Goal: Task Accomplishment & Management: Complete application form

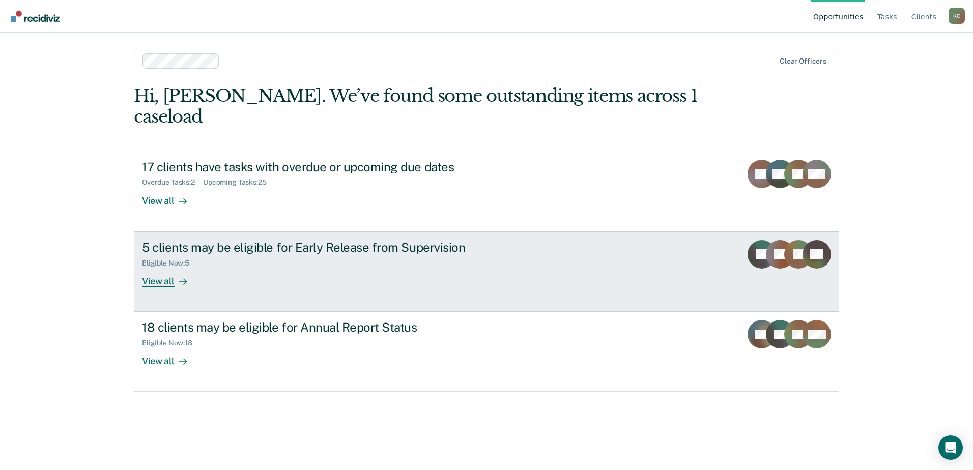
click at [152, 267] on div "View all" at bounding box center [170, 277] width 57 height 20
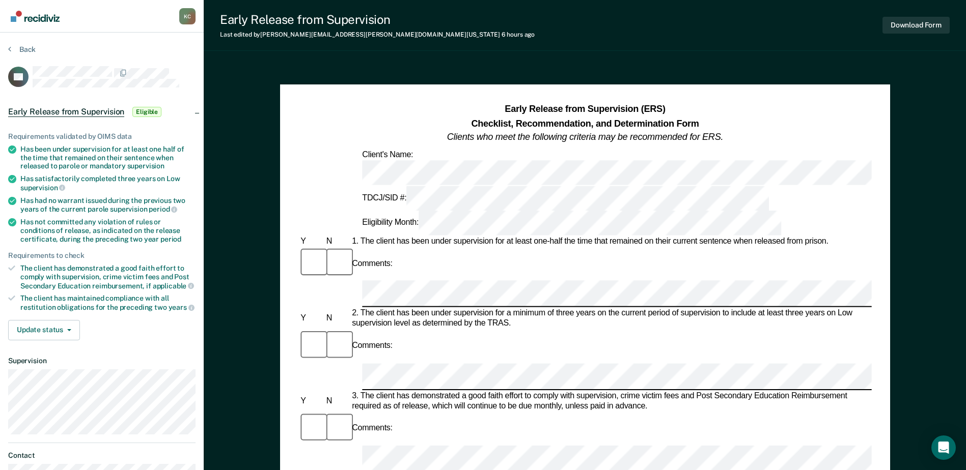
drag, startPoint x: 761, startPoint y: 20, endPoint x: 761, endPoint y: 30, distance: 9.7
click at [761, 30] on div "Early Release from Supervision Last edited by [PERSON_NAME][EMAIL_ADDRESS][PERS…" at bounding box center [585, 25] width 762 height 51
drag, startPoint x: 365, startPoint y: 121, endPoint x: 316, endPoint y: 105, distance: 51.8
click at [316, 105] on div "Early Release from Supervision (ERS) Checklist, Recommendation, and Determinati…" at bounding box center [583, 124] width 573 height 42
drag, startPoint x: 713, startPoint y: 144, endPoint x: 437, endPoint y: 114, distance: 277.1
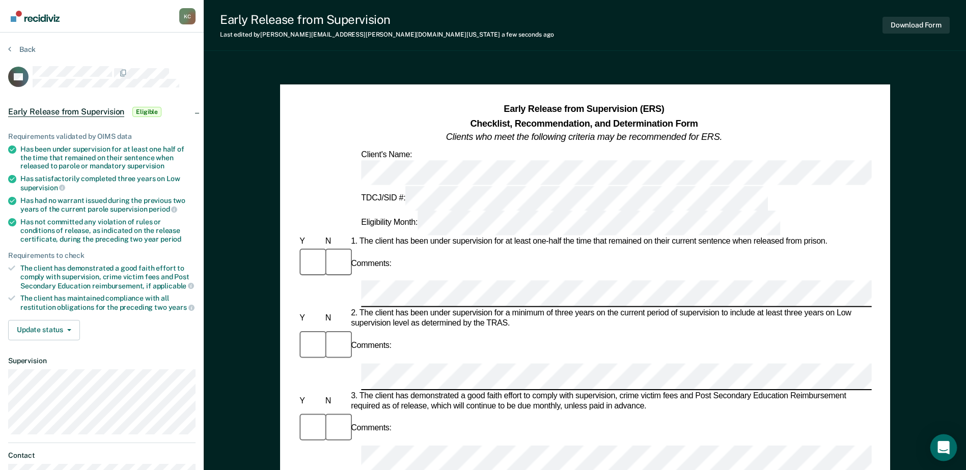
click at [947, 445] on icon "Open Intercom Messenger" at bounding box center [943, 447] width 12 height 13
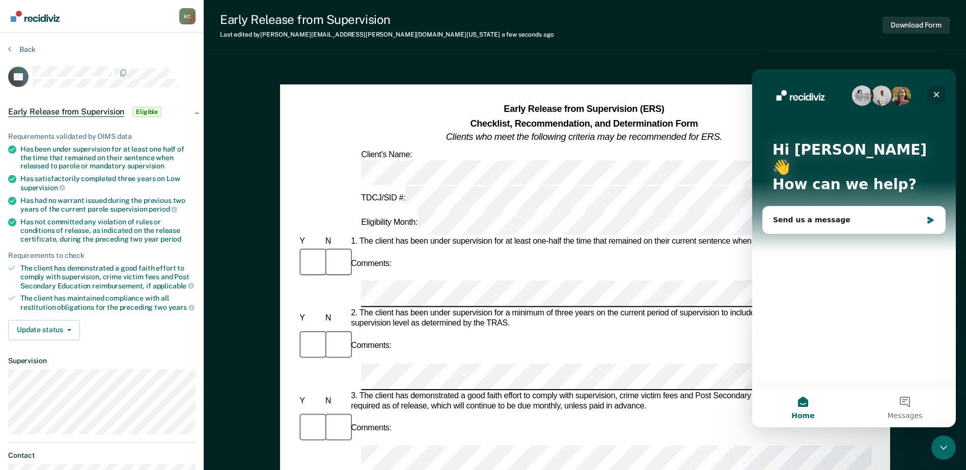
click at [936, 91] on icon "Close" at bounding box center [936, 95] width 8 height 8
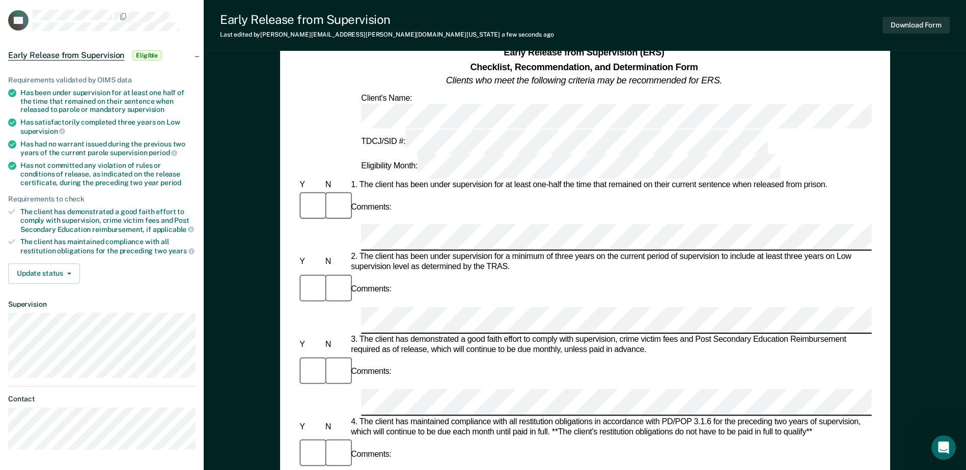
scroll to position [102, 0]
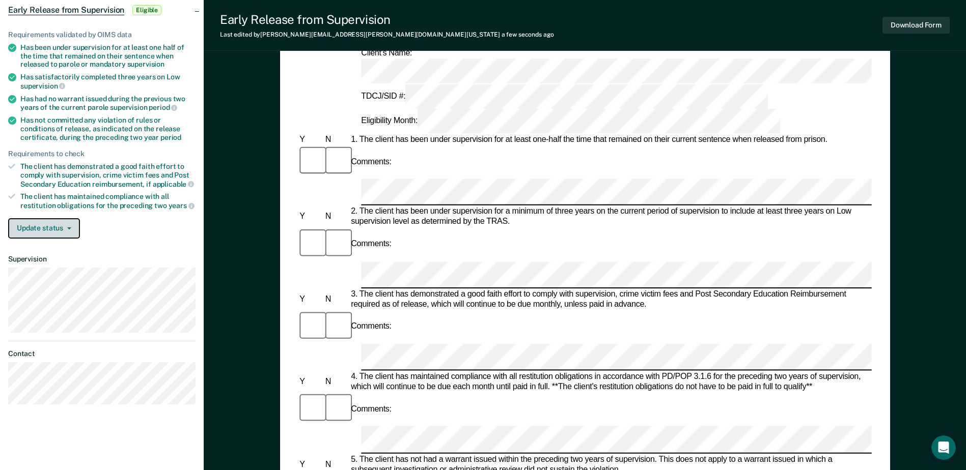
click at [68, 232] on button "Update status" at bounding box center [44, 228] width 72 height 20
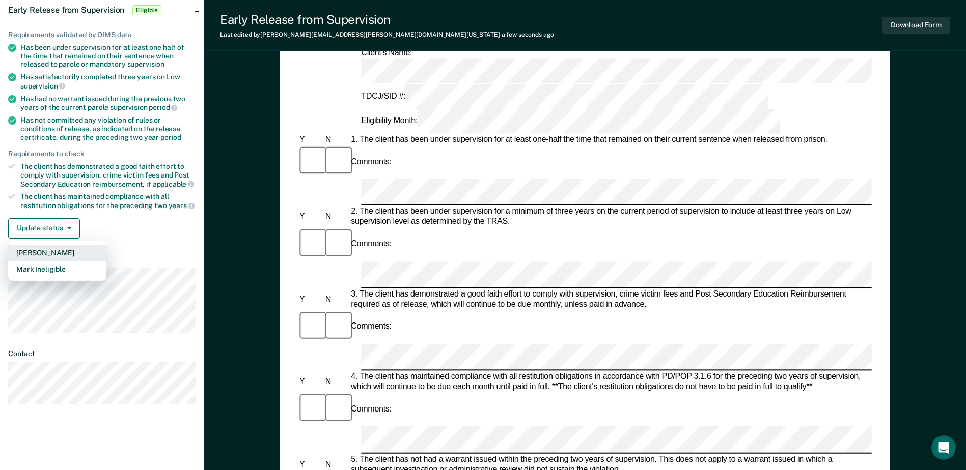
click at [88, 253] on button "[PERSON_NAME]" at bounding box center [57, 253] width 98 height 16
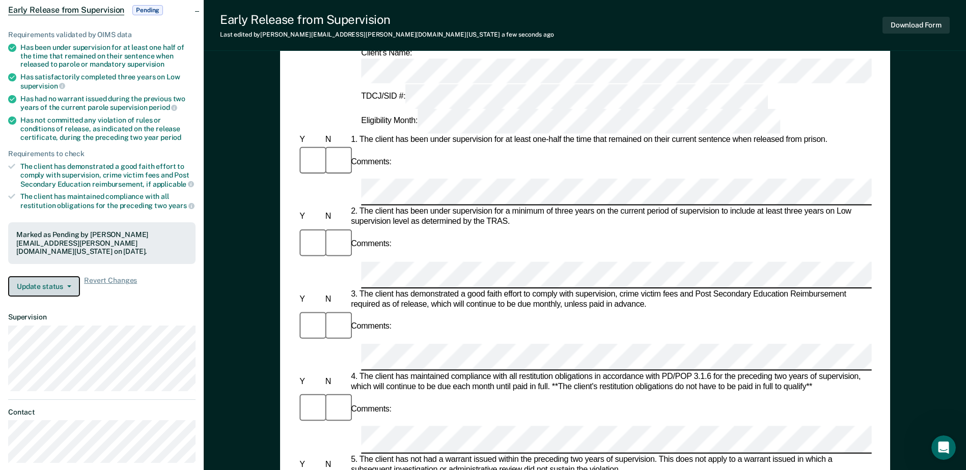
click at [65, 286] on span "button" at bounding box center [67, 287] width 8 height 2
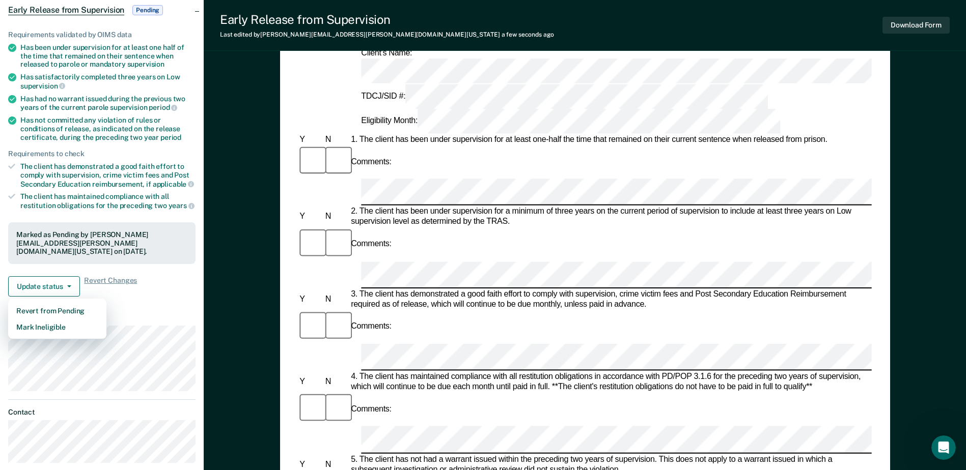
click at [214, 336] on div "Early Release from Supervision (ERS) Checklist, Recommendation, and Determinati…" at bounding box center [585, 409] width 762 height 896
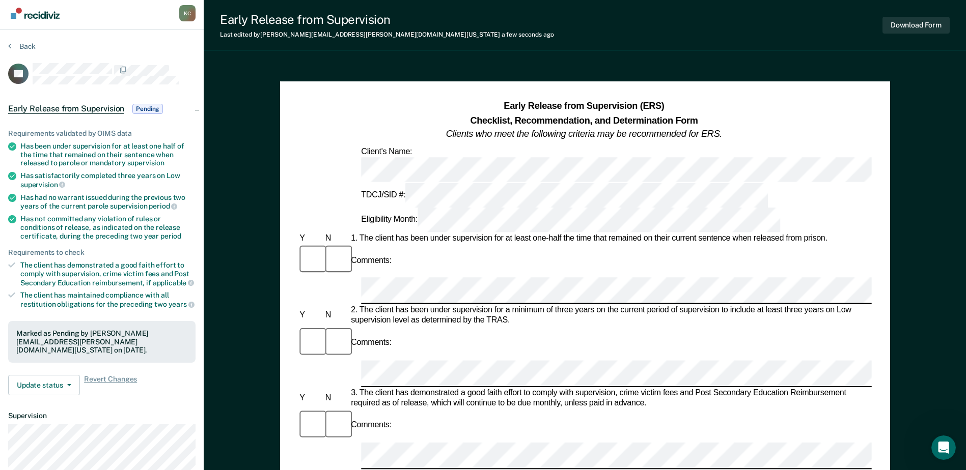
scroll to position [0, 0]
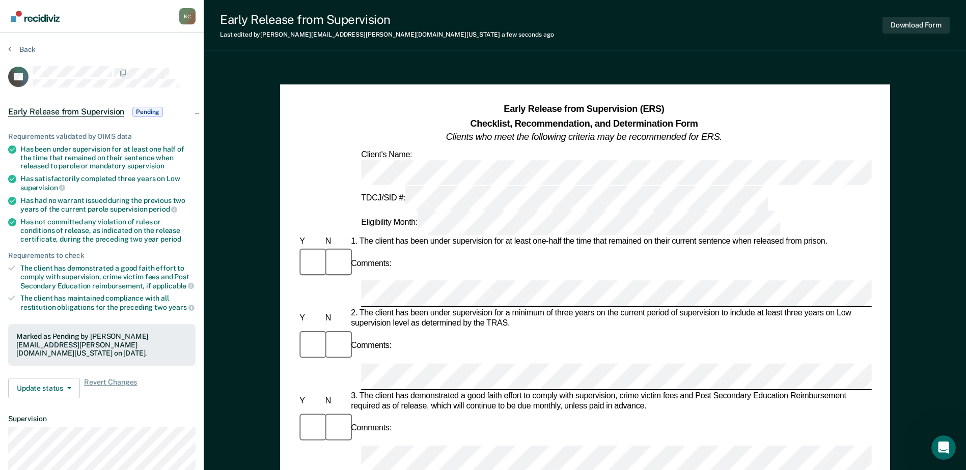
click at [158, 107] on span "Pending" at bounding box center [147, 112] width 31 height 10
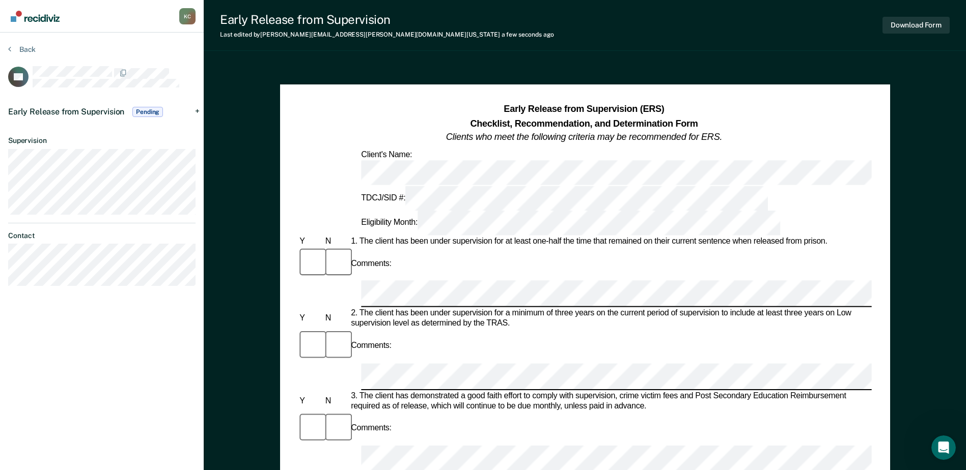
click at [197, 107] on div "Early Release from Supervision Pending" at bounding box center [102, 112] width 204 height 33
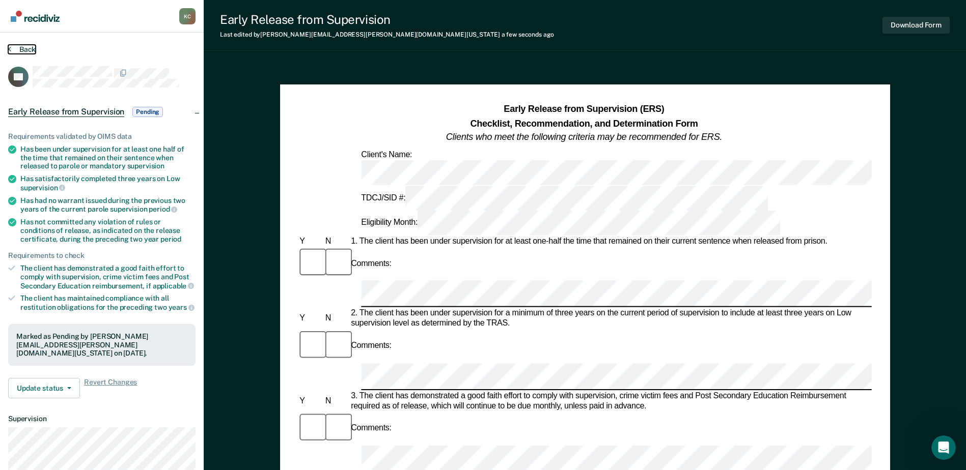
click at [19, 50] on button "Back" at bounding box center [21, 49] width 27 height 9
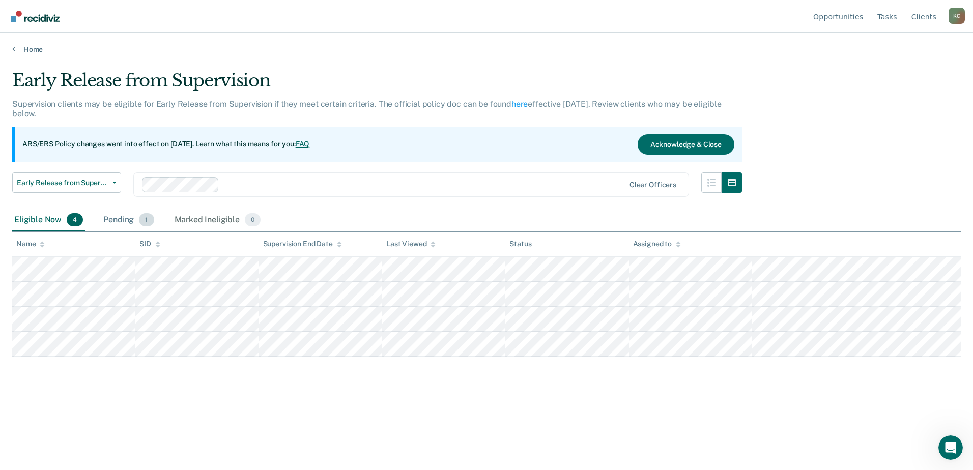
drag, startPoint x: 138, startPoint y: 221, endPoint x: 129, endPoint y: 222, distance: 9.7
click at [134, 221] on div "Pending 1" at bounding box center [128, 220] width 54 height 22
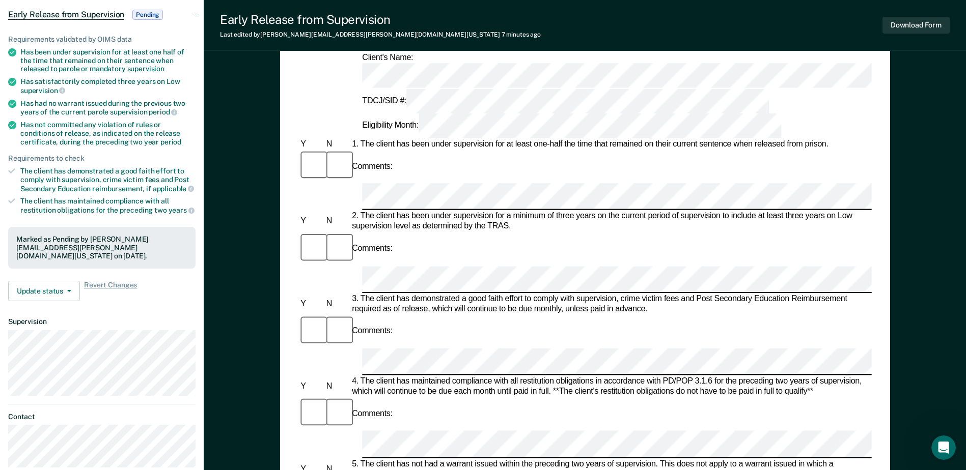
scroll to position [102, 0]
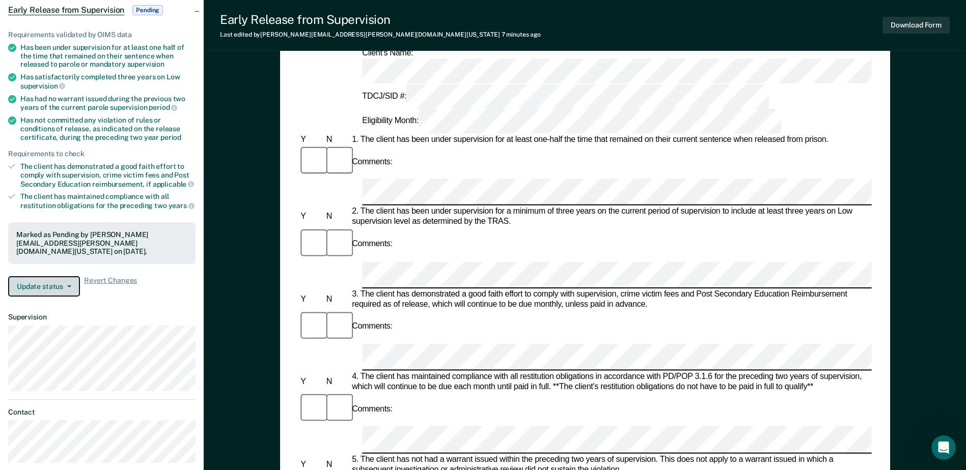
click at [68, 276] on button "Update status" at bounding box center [44, 286] width 72 height 20
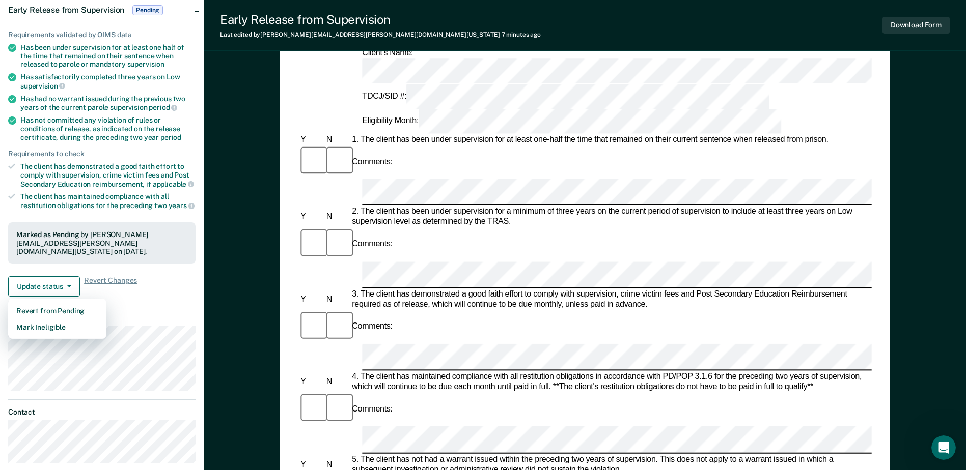
click at [257, 217] on div "Early Release from Supervision (ERS) Checklist, Recommendation, and Determinati…" at bounding box center [585, 409] width 762 height 896
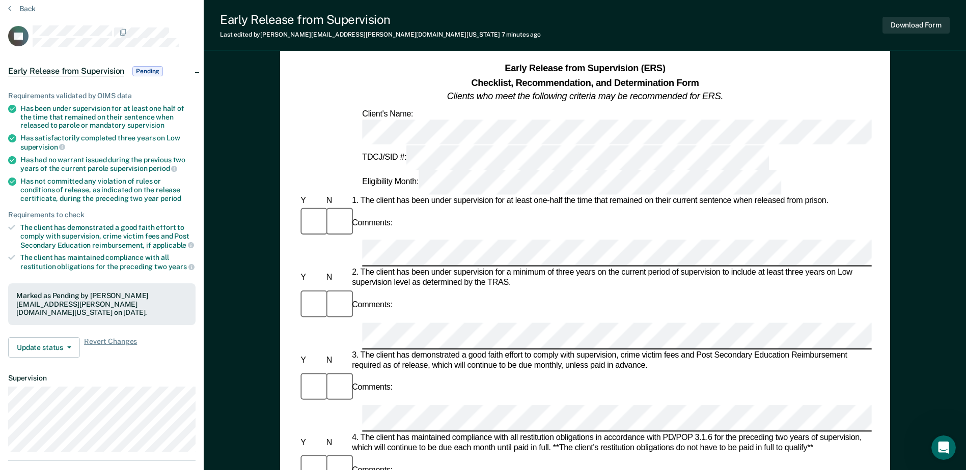
scroll to position [0, 0]
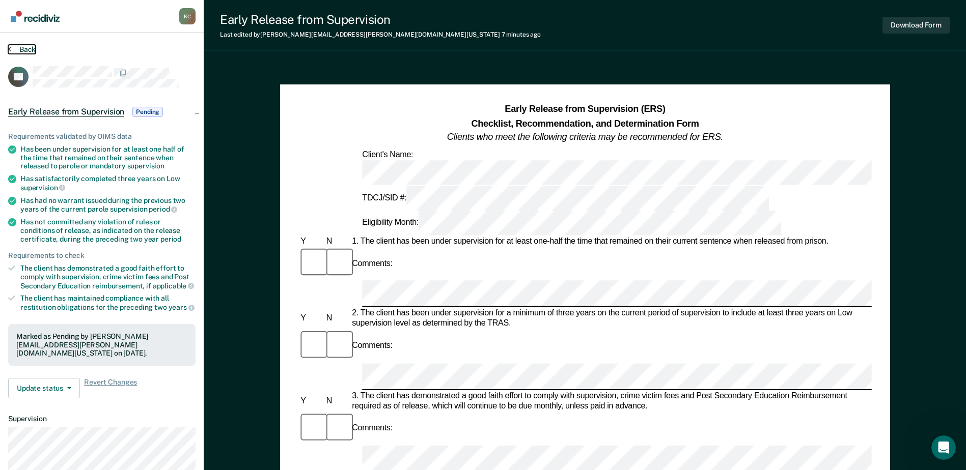
click at [16, 52] on button "Back" at bounding box center [21, 49] width 27 height 9
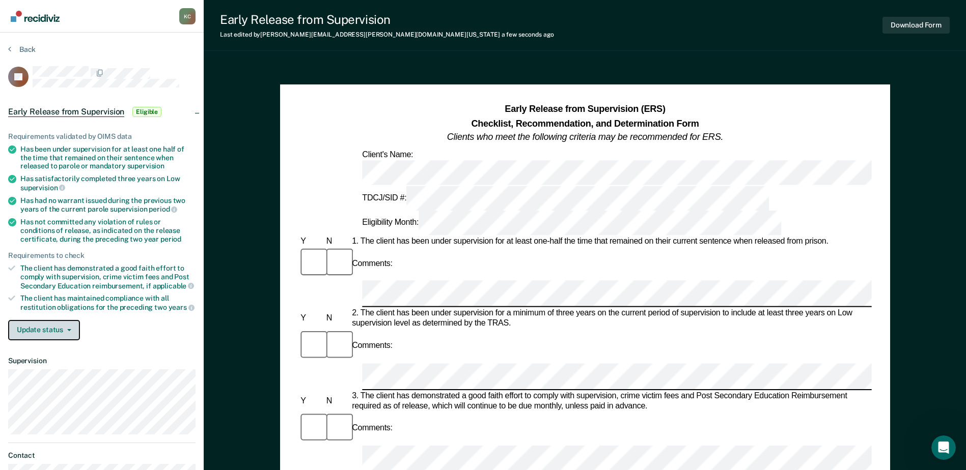
click at [63, 329] on span "button" at bounding box center [67, 330] width 8 height 2
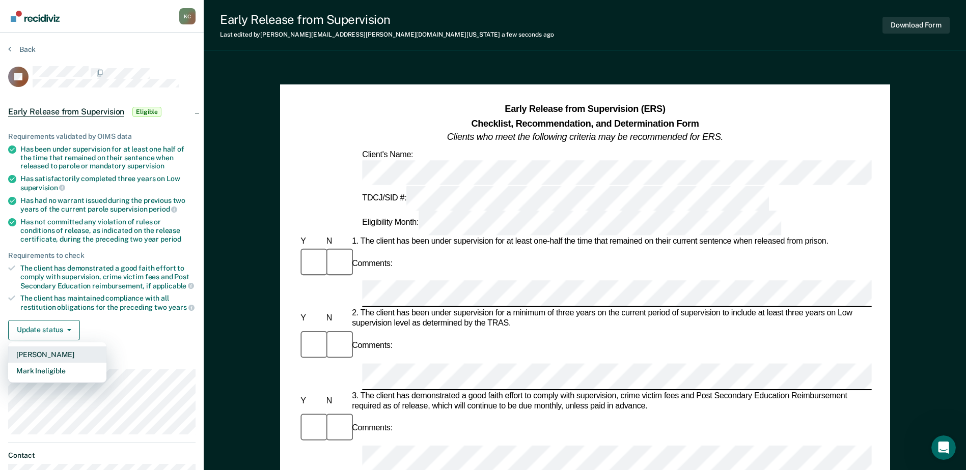
click at [51, 356] on button "[PERSON_NAME]" at bounding box center [57, 355] width 98 height 16
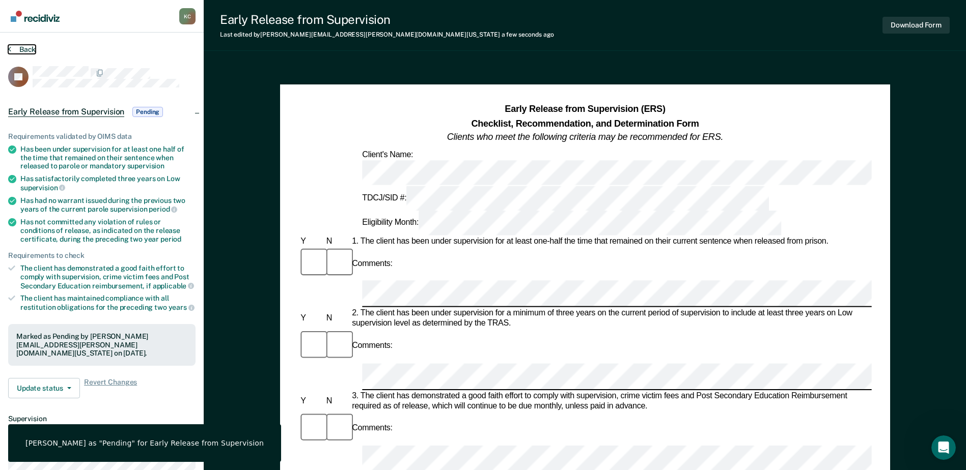
click at [16, 47] on button "Back" at bounding box center [21, 49] width 27 height 9
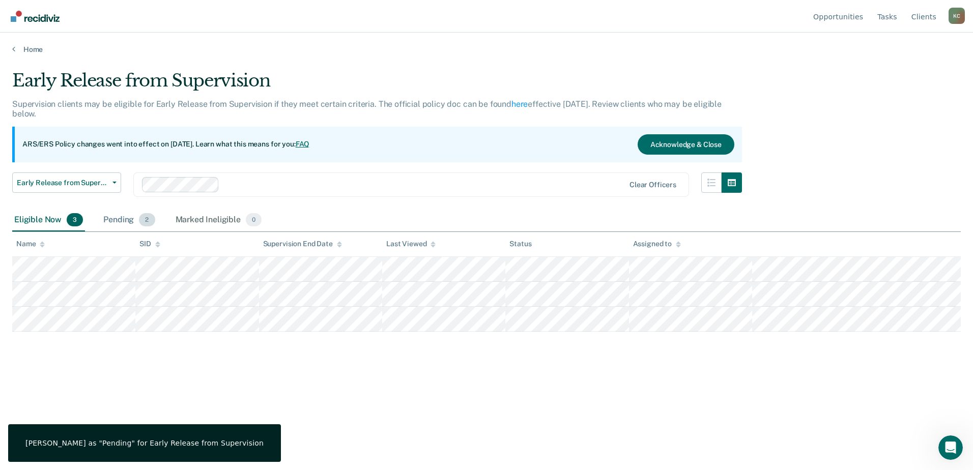
click at [129, 210] on div "Pending 2" at bounding box center [128, 220] width 55 height 22
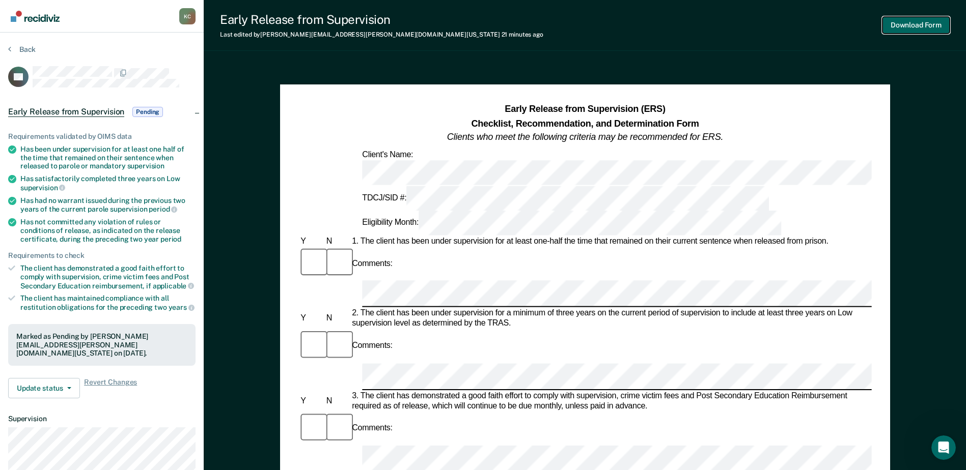
click at [923, 27] on button "Download Form" at bounding box center [915, 25] width 67 height 17
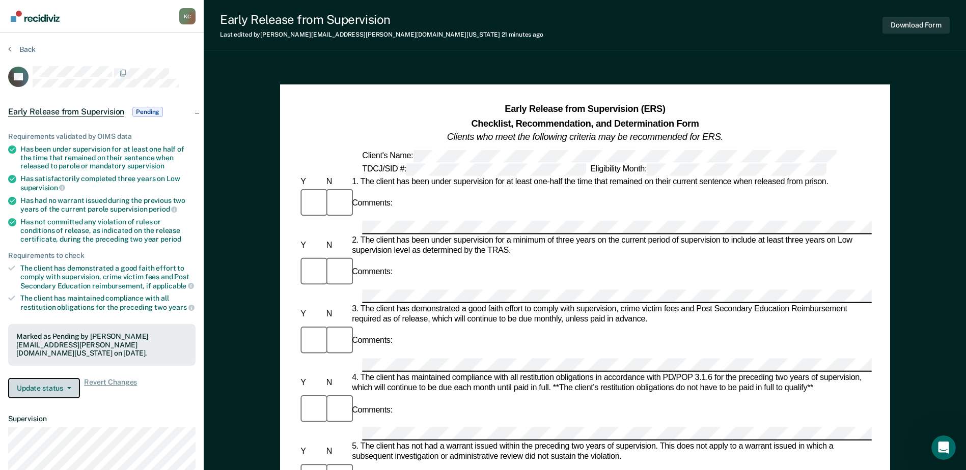
click at [64, 387] on span "button" at bounding box center [67, 388] width 8 height 2
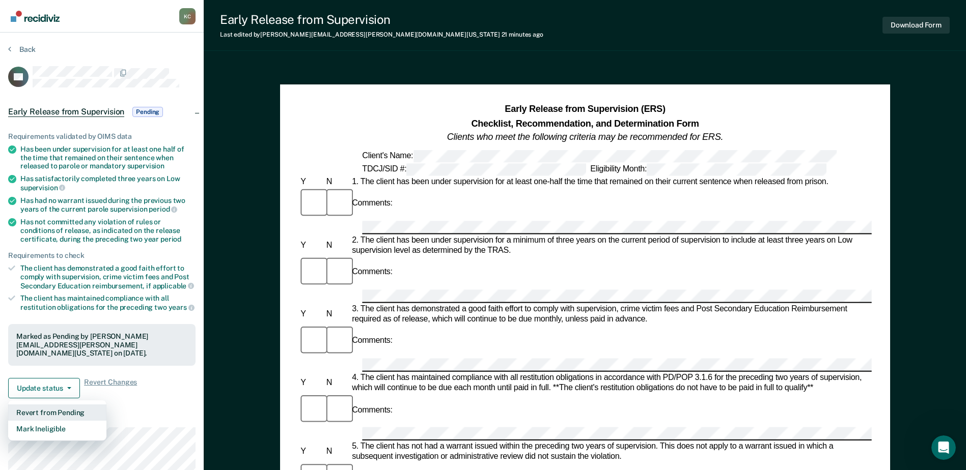
click at [60, 405] on button "Revert from Pending" at bounding box center [57, 413] width 98 height 16
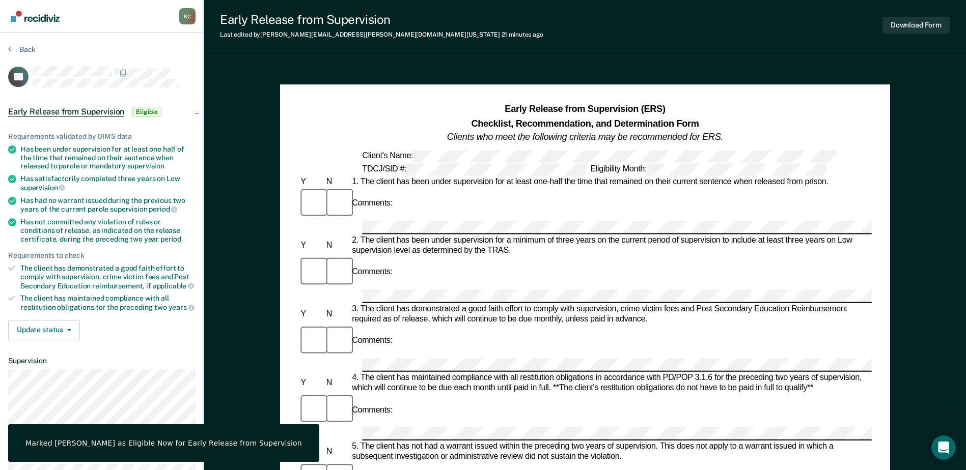
click at [15, 43] on section "Back AE Early Release from Supervision Eligible Requirements validated by OIMS …" at bounding box center [102, 280] width 204 height 494
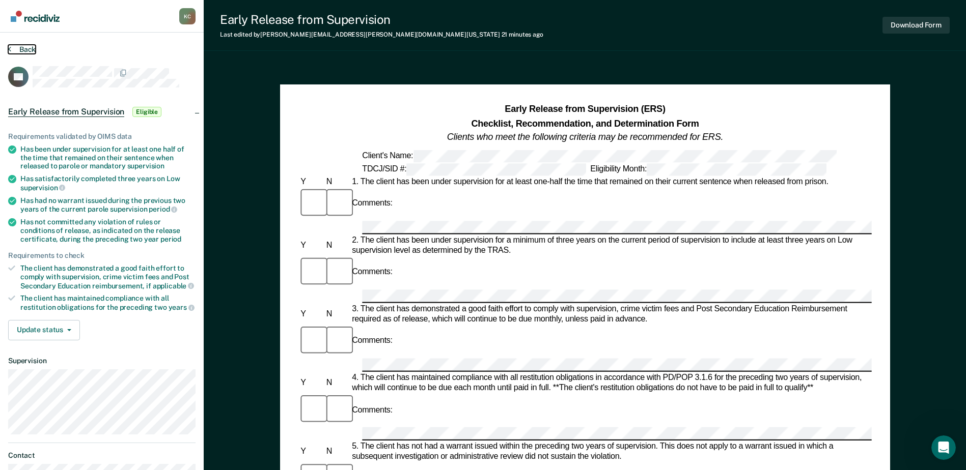
click at [10, 50] on icon at bounding box center [9, 49] width 3 height 8
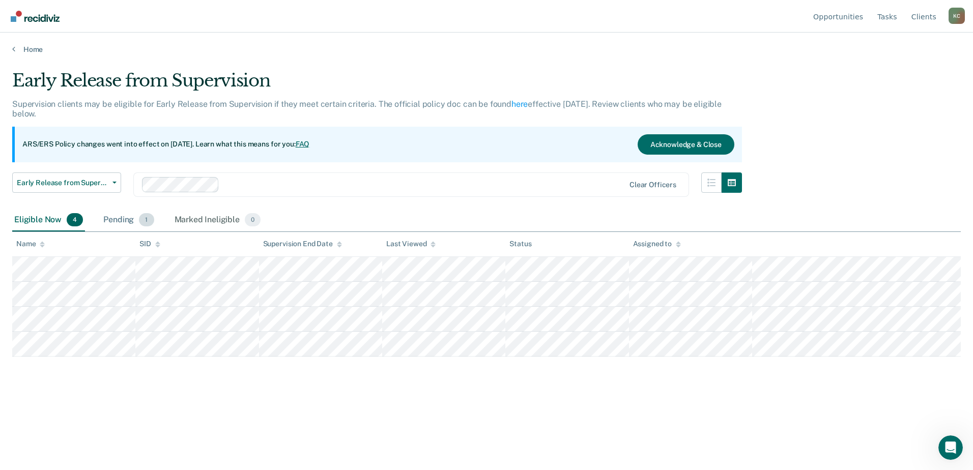
click at [120, 225] on div "Pending 1" at bounding box center [128, 220] width 54 height 22
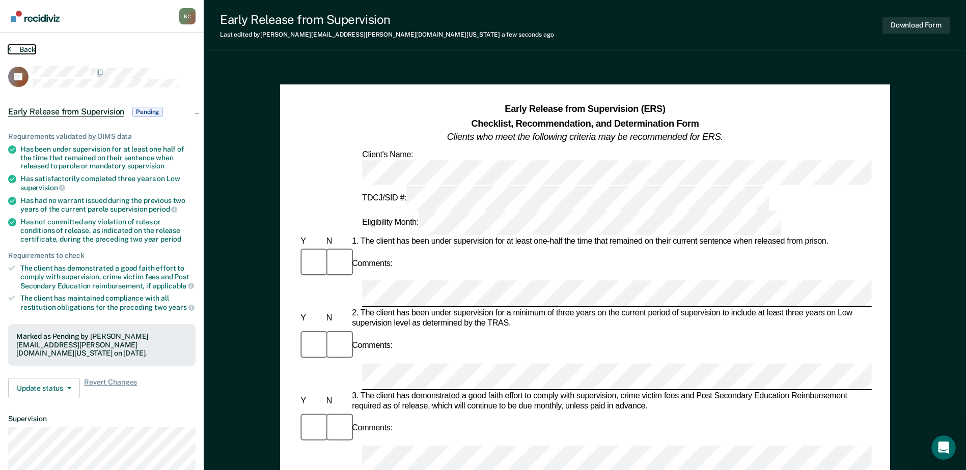
click at [18, 50] on button "Back" at bounding box center [21, 49] width 27 height 9
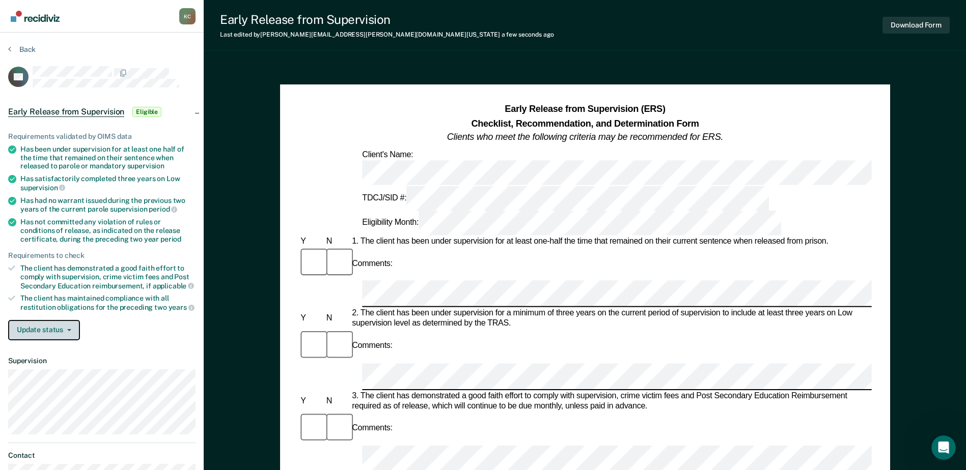
click at [65, 329] on span "button" at bounding box center [67, 330] width 8 height 2
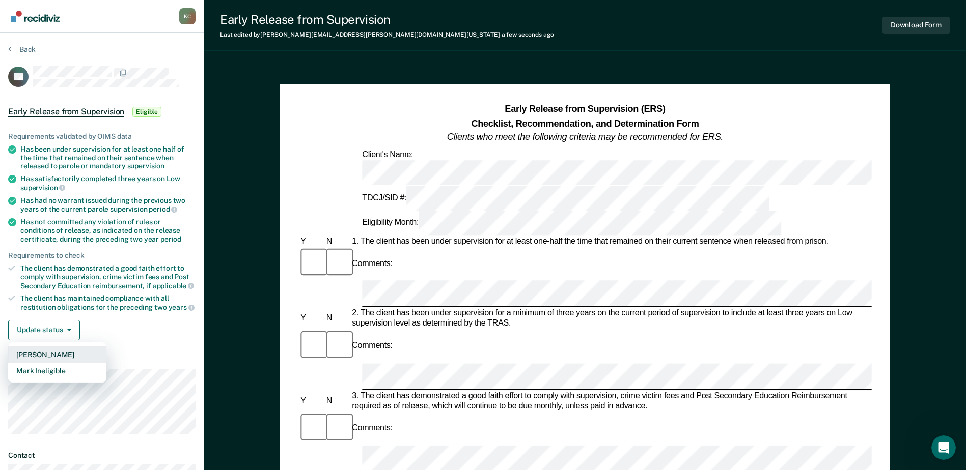
click at [58, 354] on button "[PERSON_NAME]" at bounding box center [57, 355] width 98 height 16
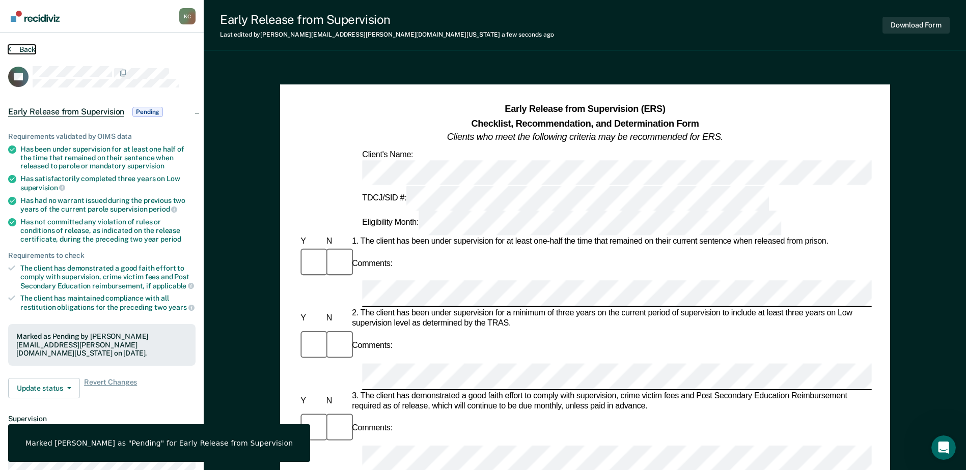
click at [16, 49] on button "Back" at bounding box center [21, 49] width 27 height 9
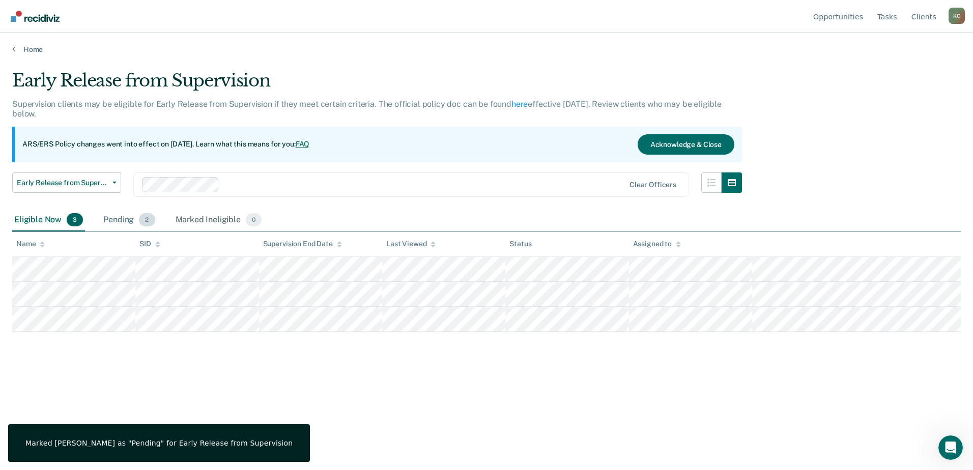
click at [131, 217] on div "Pending 2" at bounding box center [128, 220] width 55 height 22
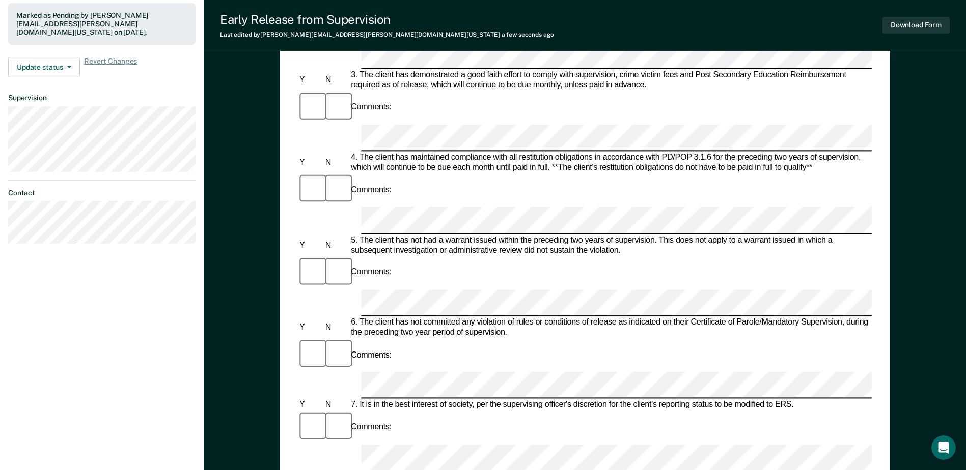
scroll to position [81, 0]
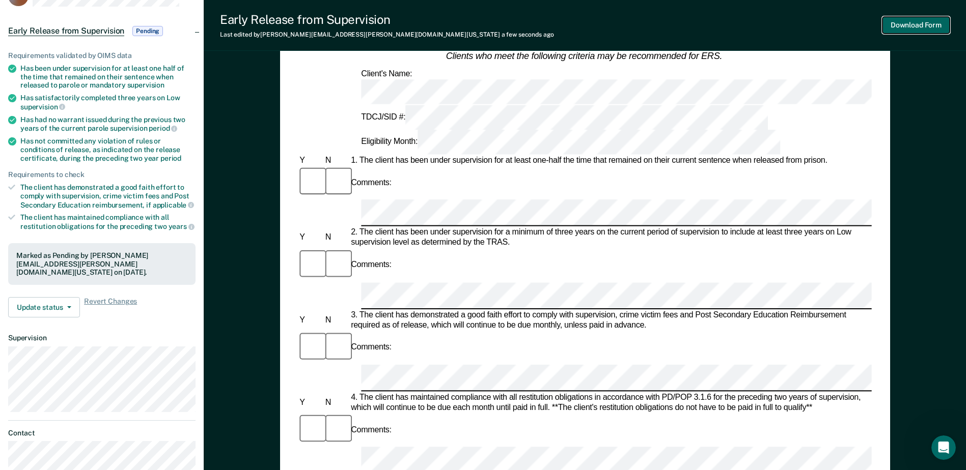
click at [914, 23] on button "Download Form" at bounding box center [915, 25] width 67 height 17
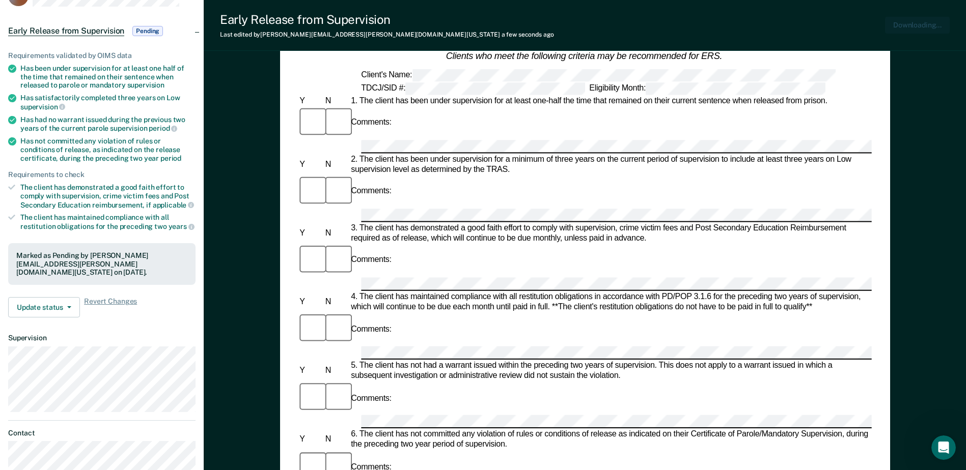
scroll to position [0, 0]
click at [67, 297] on button "Update status" at bounding box center [44, 307] width 72 height 20
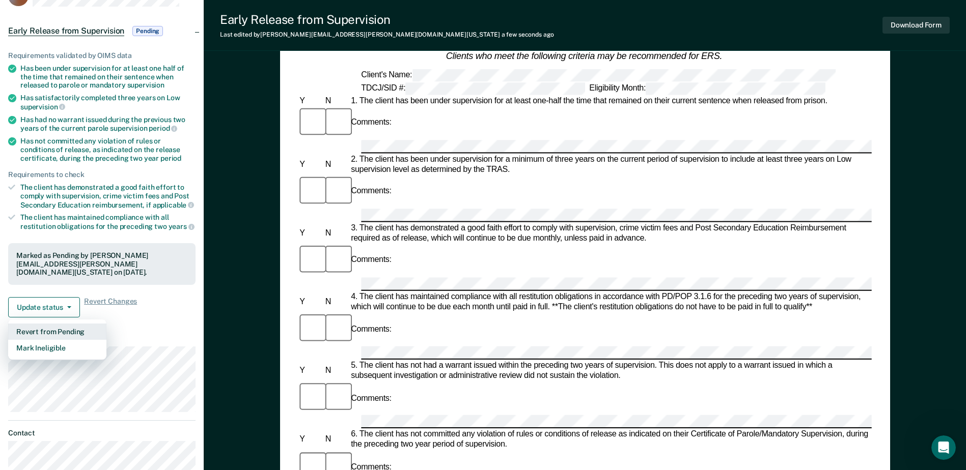
click at [51, 324] on button "Revert from Pending" at bounding box center [57, 332] width 98 height 16
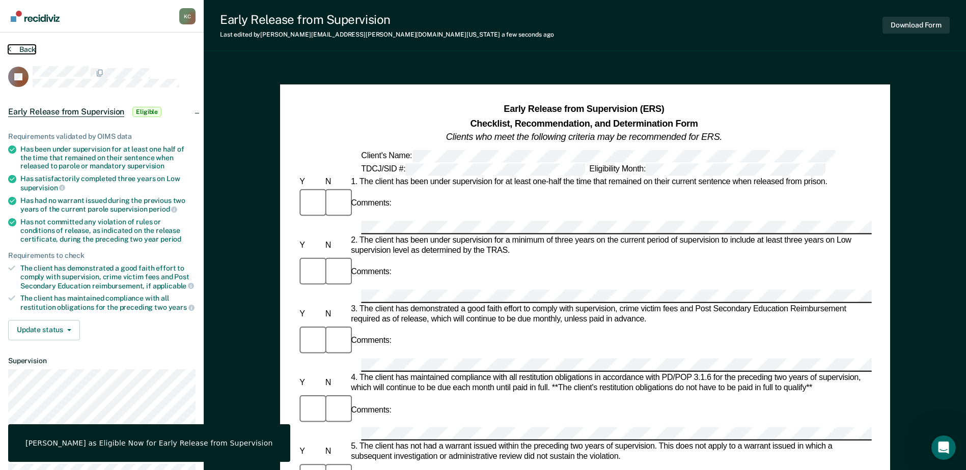
click at [21, 46] on button "Back" at bounding box center [21, 49] width 27 height 9
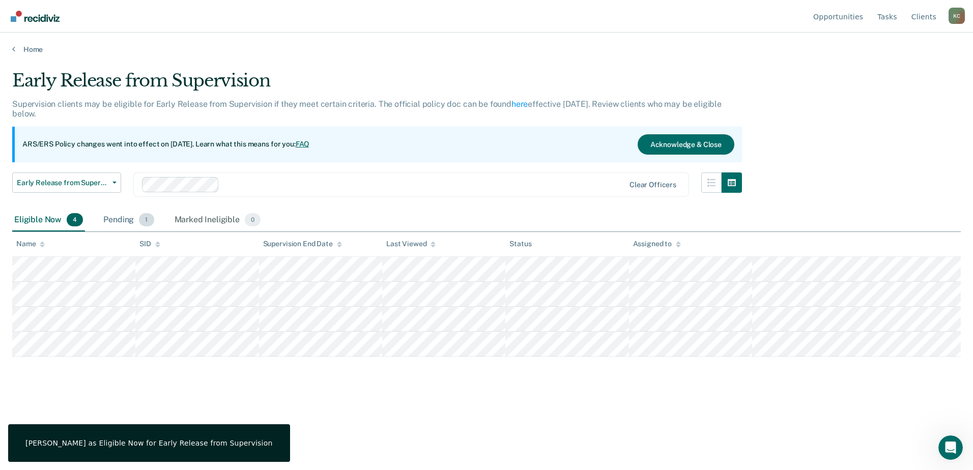
click at [132, 219] on div "Pending 1" at bounding box center [128, 220] width 54 height 22
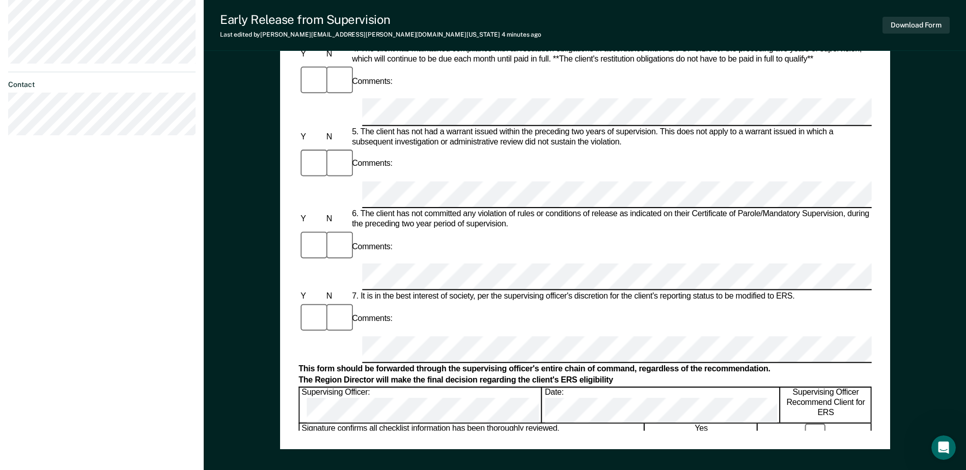
scroll to position [285, 0]
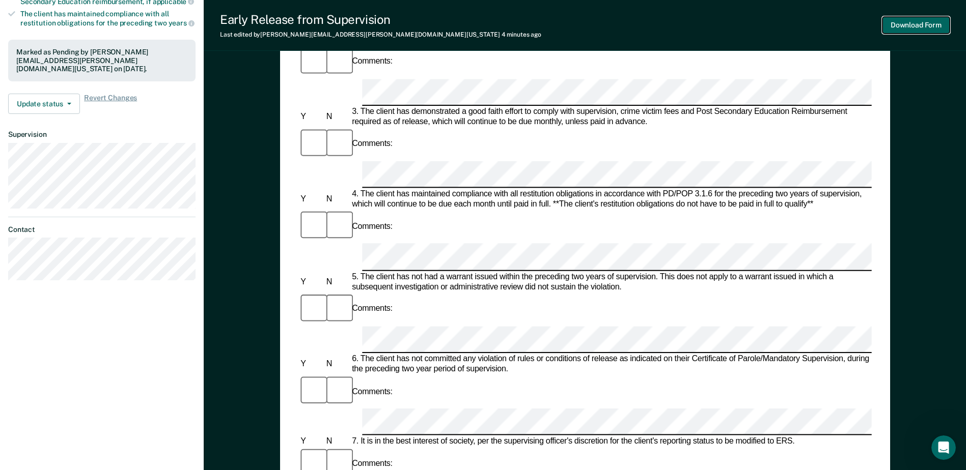
click at [898, 26] on button "Download Form" at bounding box center [915, 25] width 67 height 17
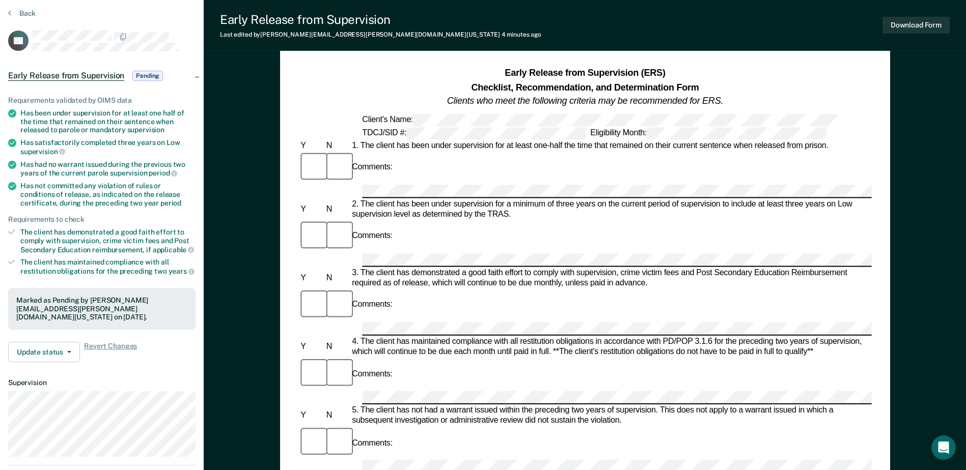
scroll to position [30, 0]
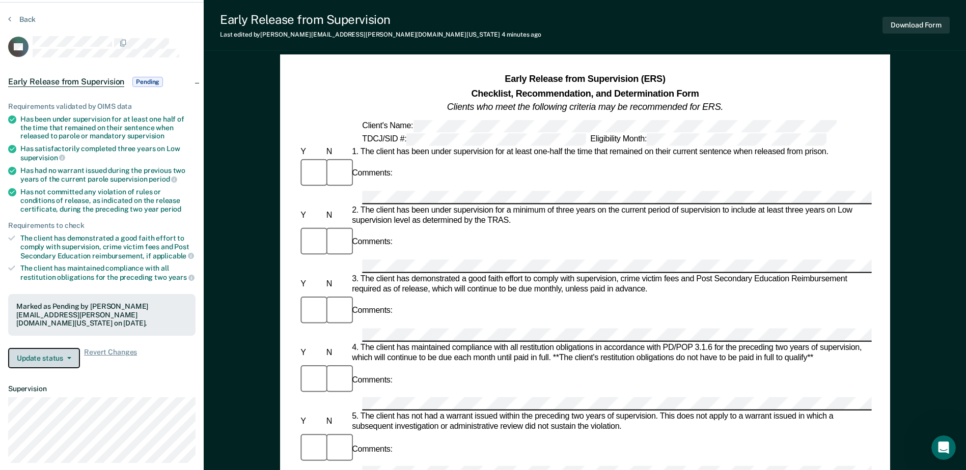
click at [67, 349] on button "Update status" at bounding box center [44, 358] width 72 height 20
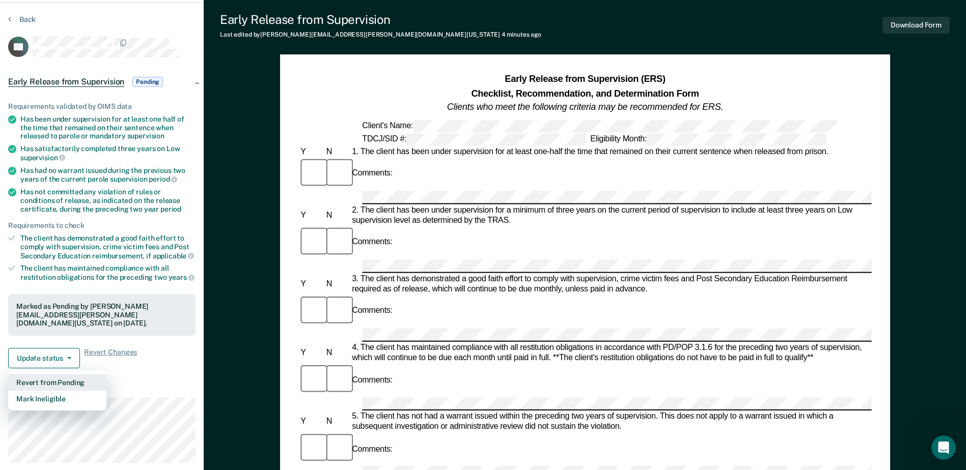
click at [48, 375] on button "Revert from Pending" at bounding box center [57, 383] width 98 height 16
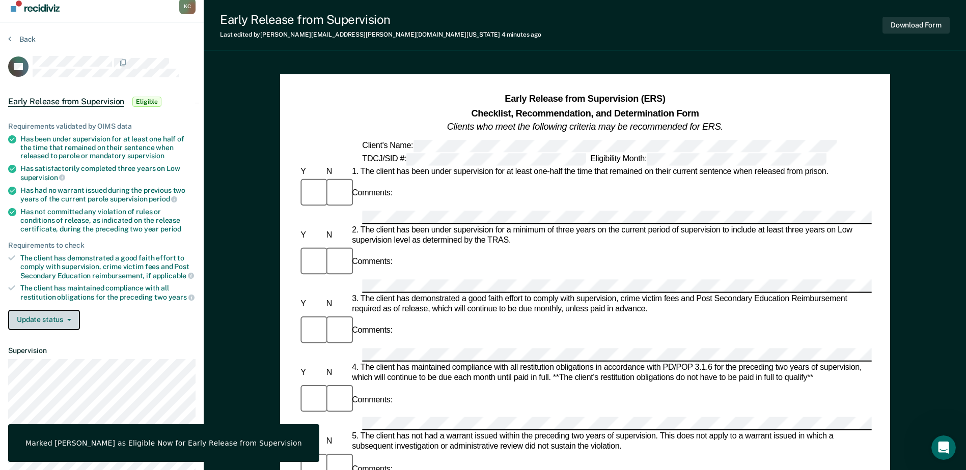
scroll to position [0, 0]
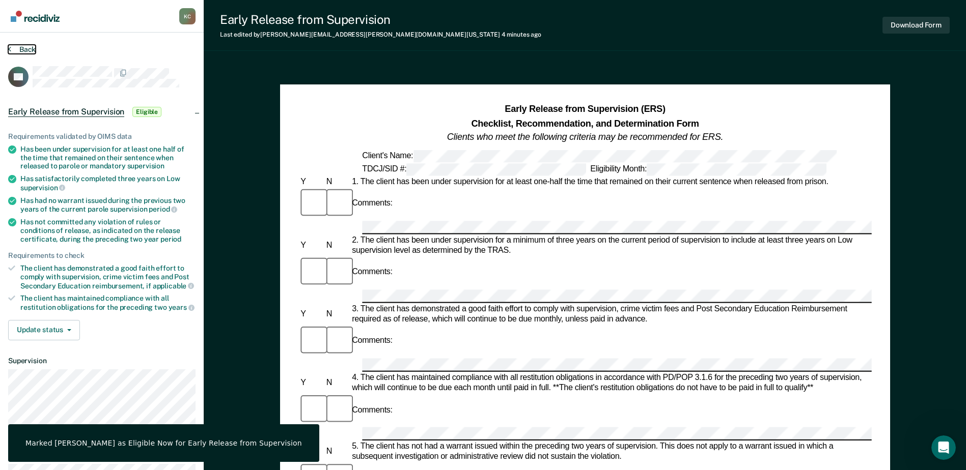
click at [29, 48] on button "Back" at bounding box center [21, 49] width 27 height 9
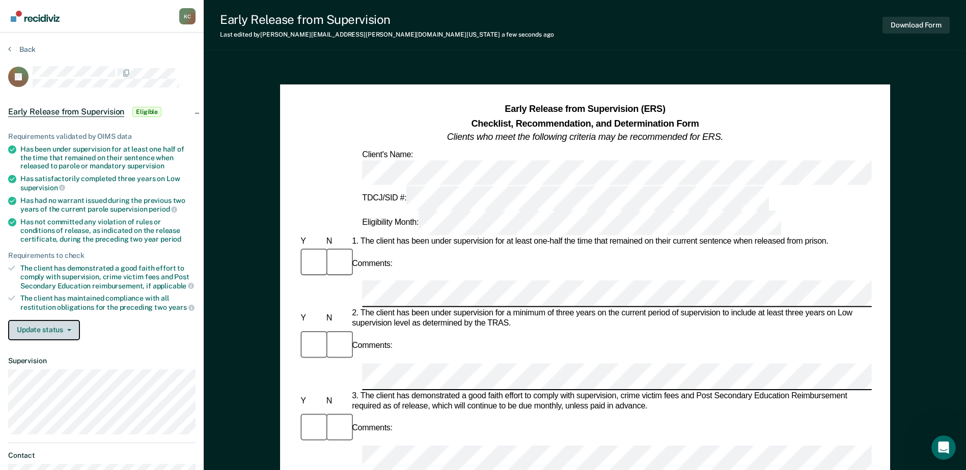
click at [67, 325] on button "Update status" at bounding box center [44, 330] width 72 height 20
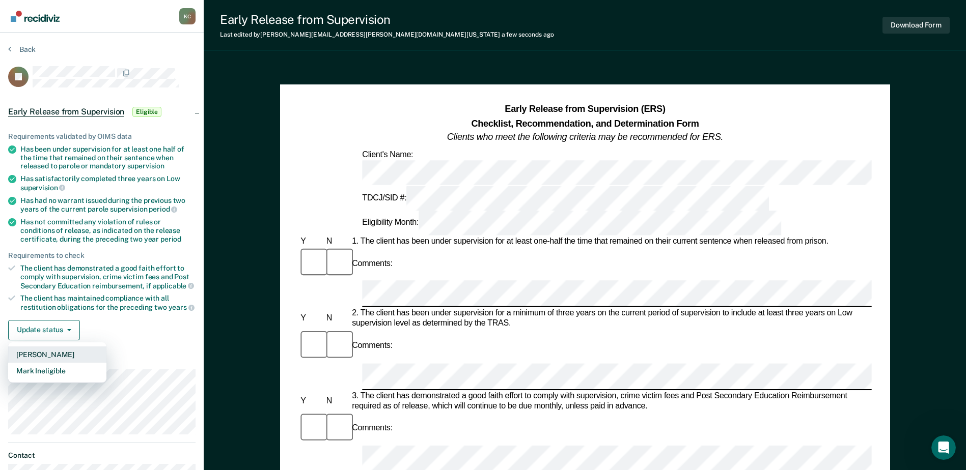
click at [56, 353] on button "[PERSON_NAME]" at bounding box center [57, 355] width 98 height 16
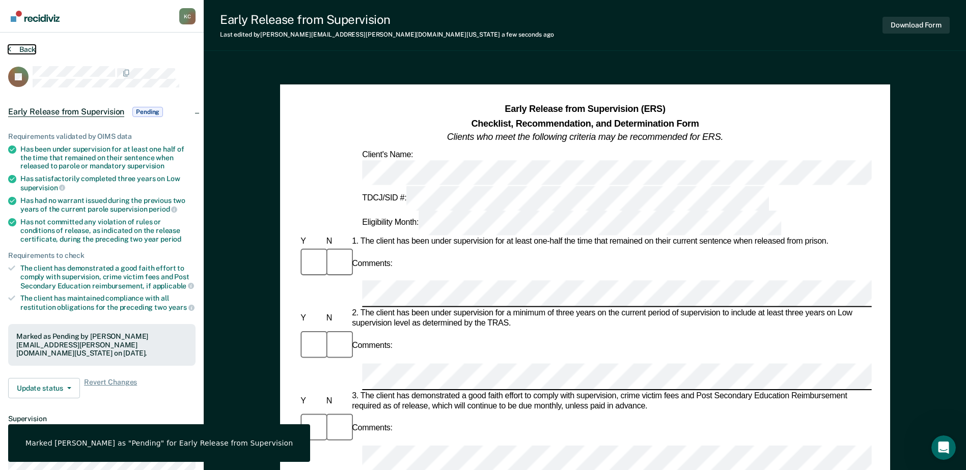
click at [10, 45] on icon at bounding box center [9, 49] width 3 height 8
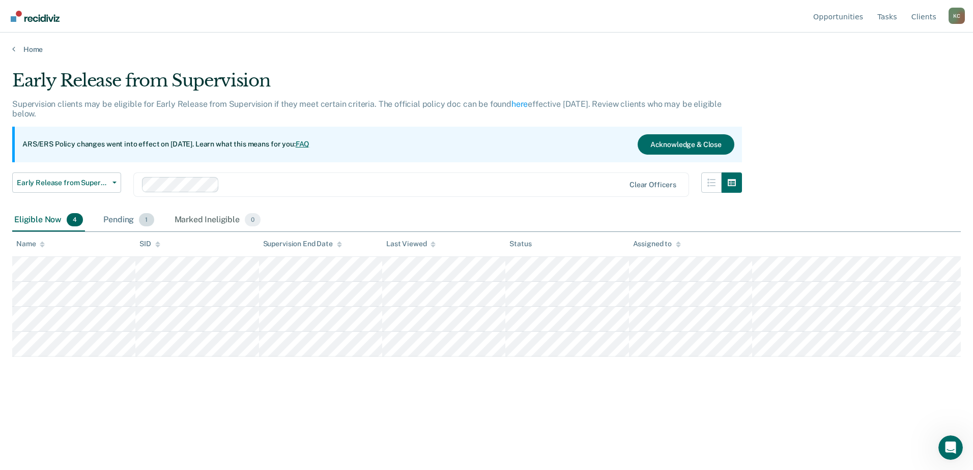
click at [127, 216] on div "Pending 1" at bounding box center [128, 220] width 54 height 22
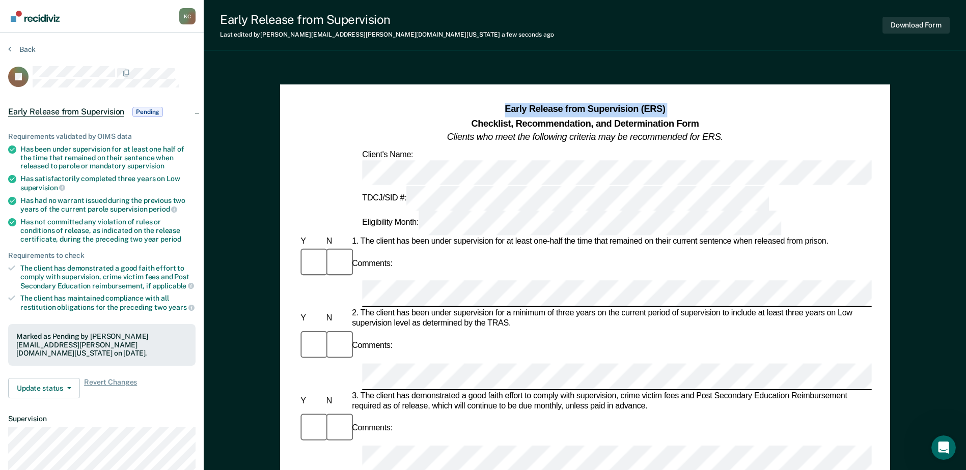
click at [403, 117] on div "Early Release from Supervision (ERS) Checklist, Recommendation, and Determinati…" at bounding box center [584, 124] width 573 height 42
drag, startPoint x: 85, startPoint y: 252, endPoint x: 11, endPoint y: 254, distance: 73.9
click at [11, 254] on div "Requirements to check" at bounding box center [101, 256] width 187 height 9
click at [54, 378] on button "Update status" at bounding box center [44, 388] width 72 height 20
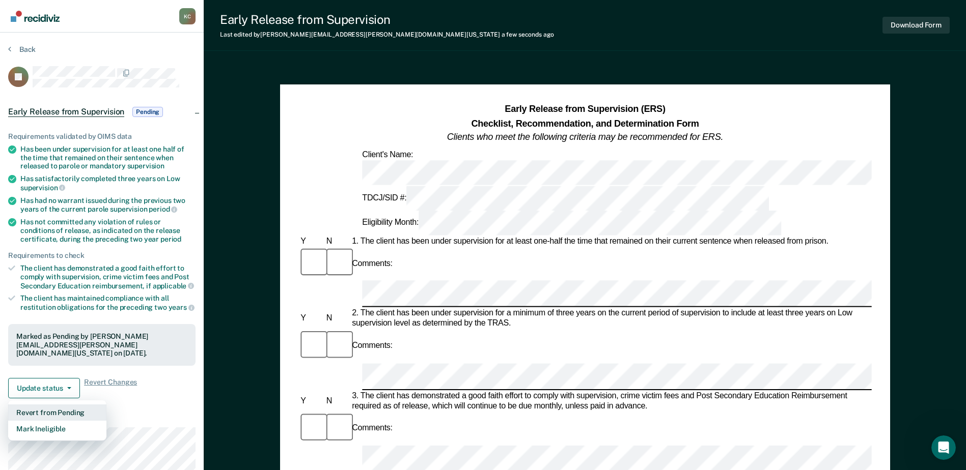
click at [49, 405] on button "Revert from Pending" at bounding box center [57, 413] width 98 height 16
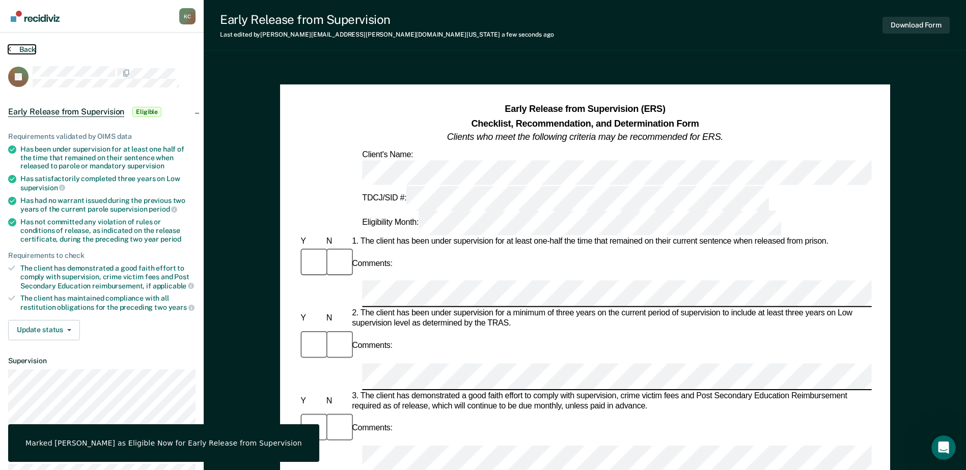
click at [16, 47] on button "Back" at bounding box center [21, 49] width 27 height 9
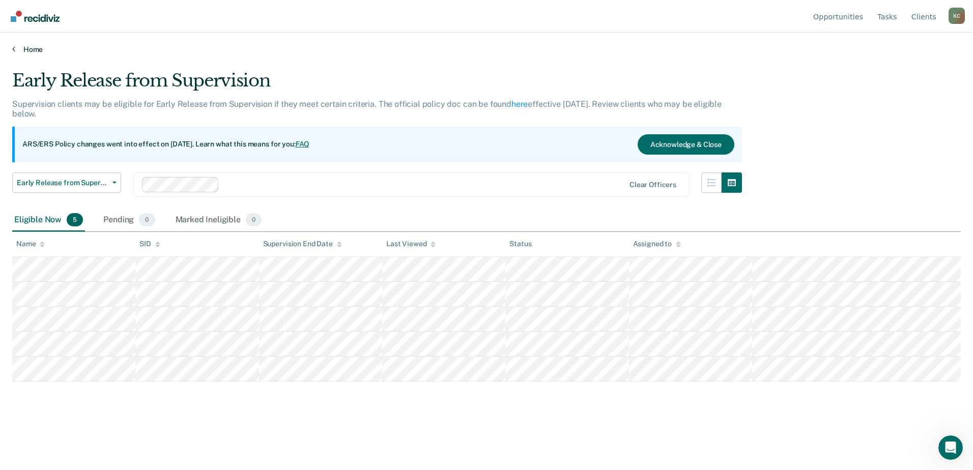
click at [30, 46] on link "Home" at bounding box center [486, 49] width 949 height 9
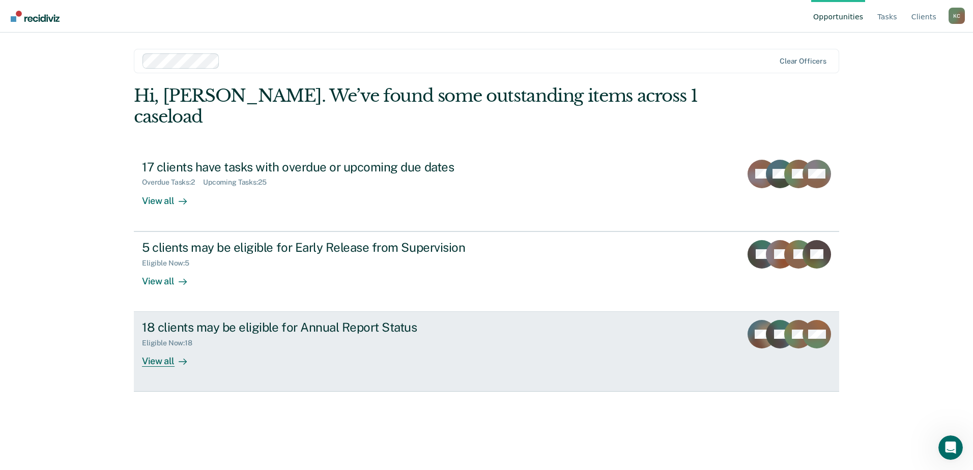
click at [170, 348] on div "View all" at bounding box center [170, 358] width 57 height 20
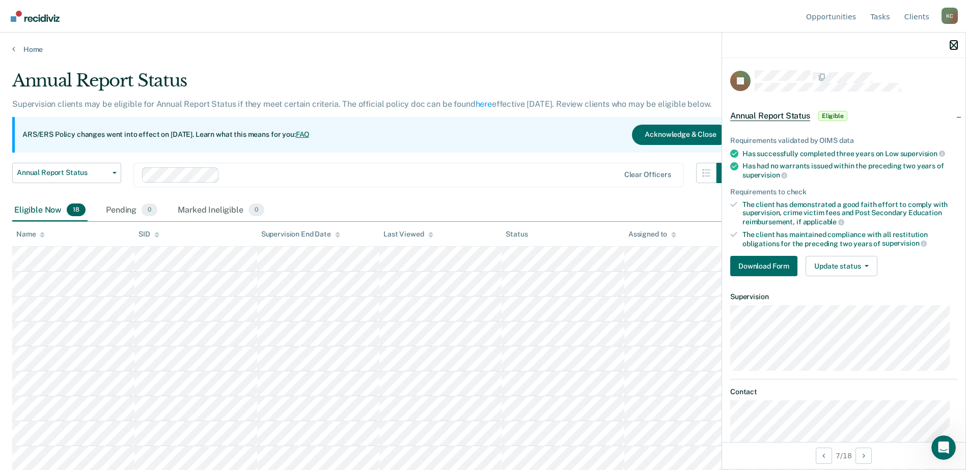
click at [951, 45] on icon "button" at bounding box center [953, 45] width 7 height 7
click at [955, 44] on icon "button" at bounding box center [953, 45] width 7 height 7
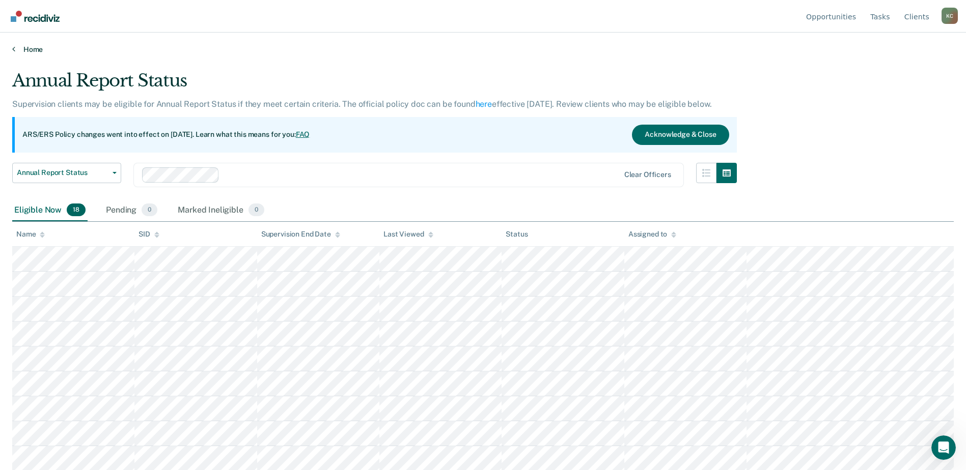
click at [321, 47] on link "Home" at bounding box center [482, 49] width 941 height 9
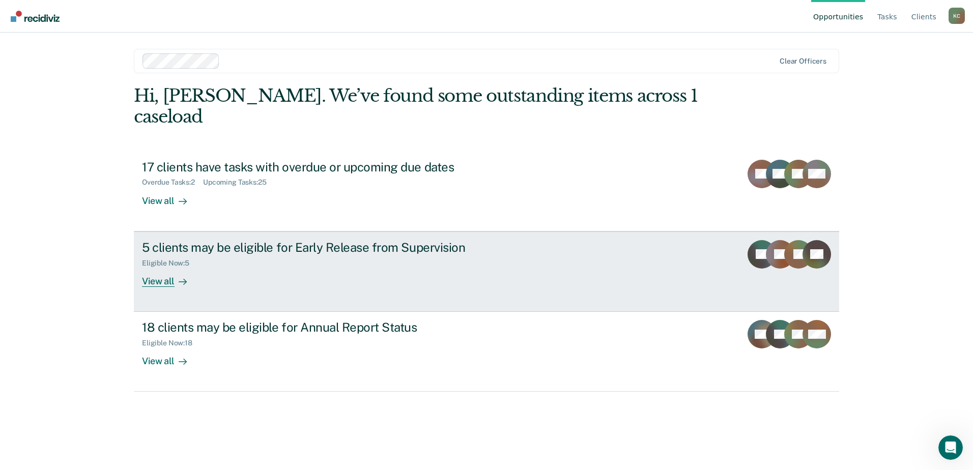
click at [164, 267] on div "View all" at bounding box center [170, 277] width 57 height 20
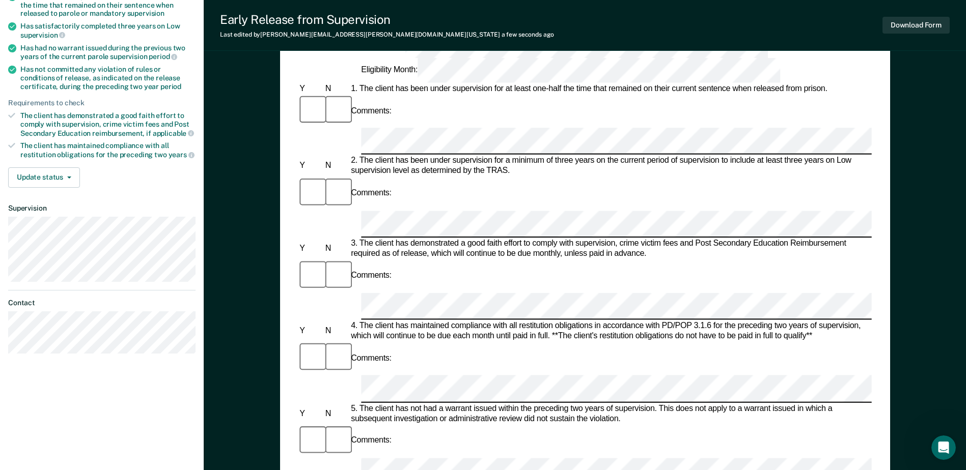
scroll to position [0, 9]
click at [439, 424] on div "Comments:" at bounding box center [583, 441] width 573 height 34
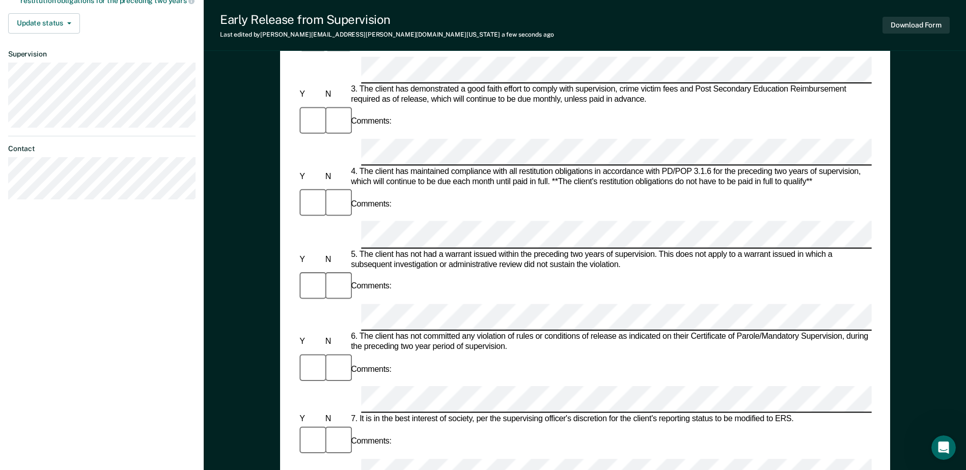
scroll to position [407, 0]
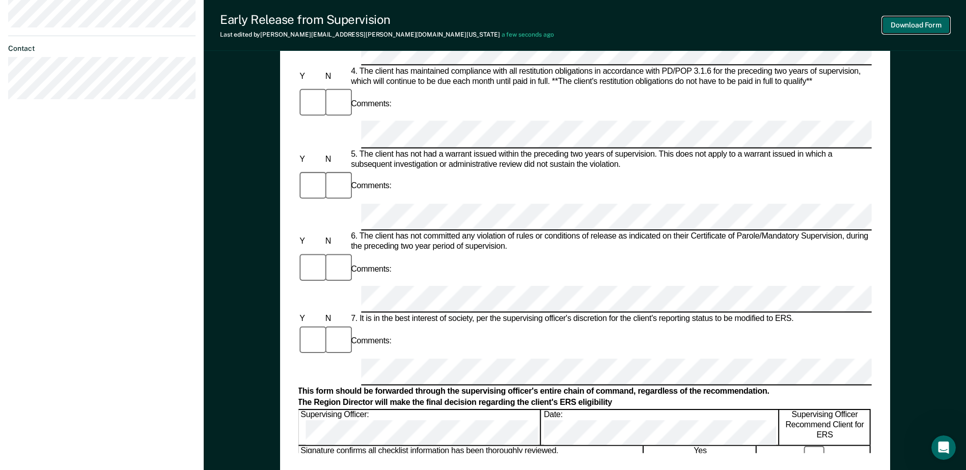
click at [926, 26] on button "Download Form" at bounding box center [915, 25] width 67 height 17
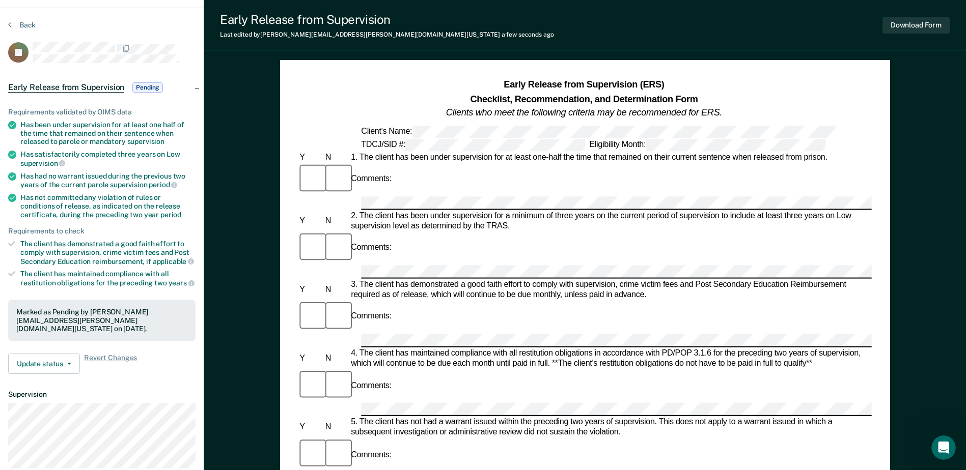
scroll to position [0, 0]
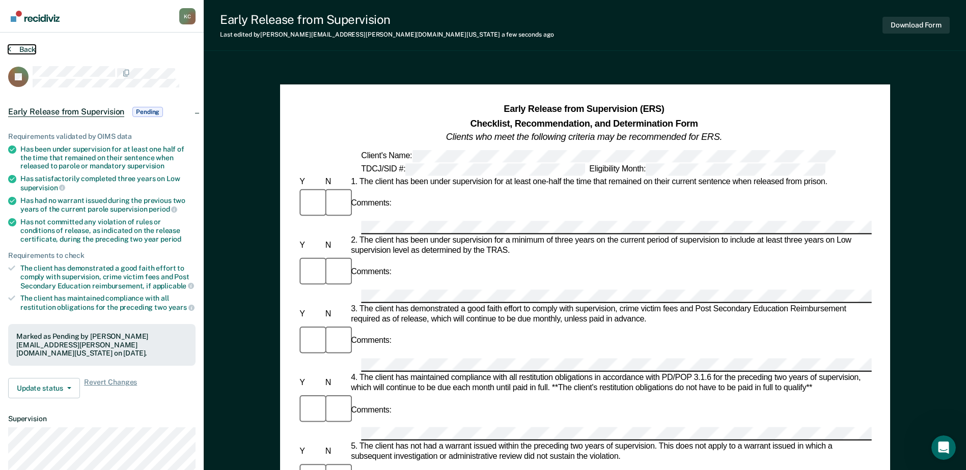
click at [11, 47] on button "Back" at bounding box center [21, 49] width 27 height 9
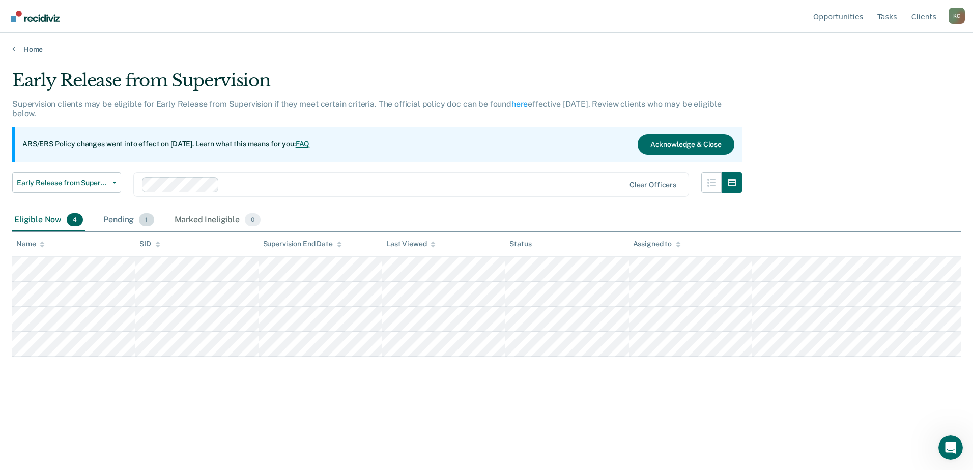
click at [130, 224] on div "Pending 1" at bounding box center [128, 220] width 54 height 22
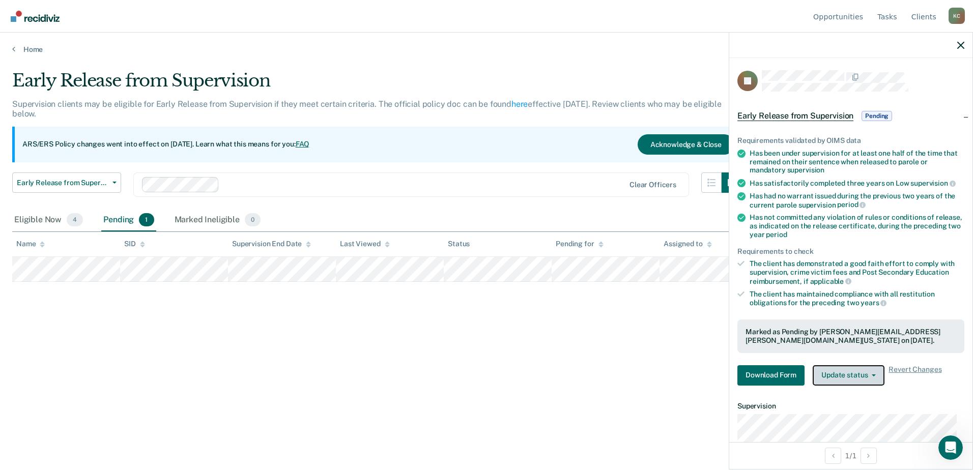
click at [862, 373] on button "Update status" at bounding box center [849, 376] width 72 height 20
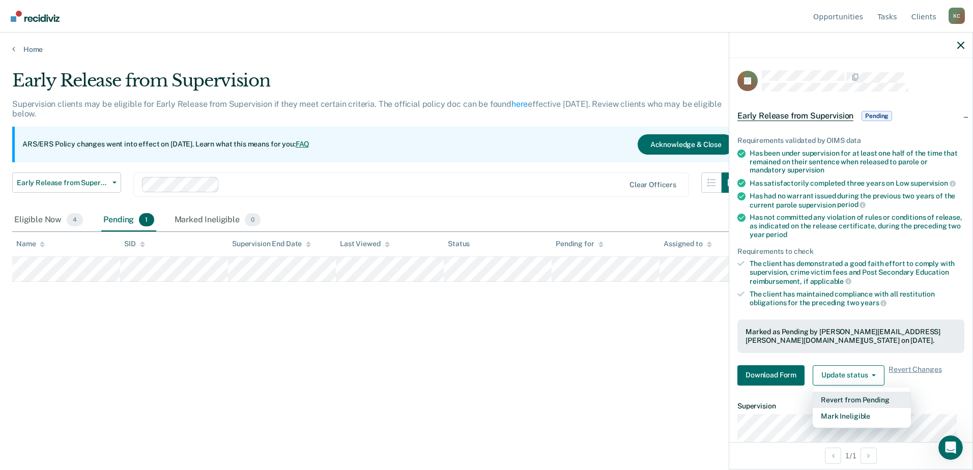
click at [843, 397] on button "Revert from Pending" at bounding box center [862, 400] width 98 height 16
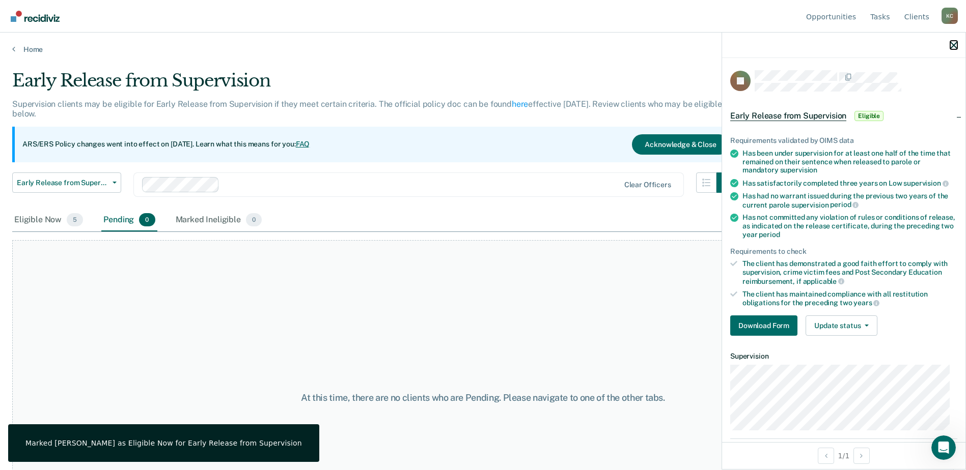
click at [952, 48] on icon "button" at bounding box center [953, 45] width 7 height 7
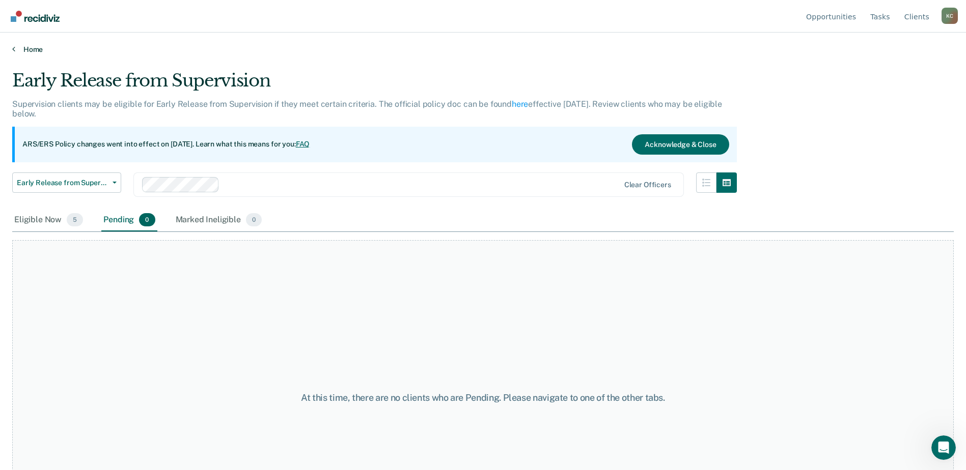
click at [36, 51] on link "Home" at bounding box center [482, 49] width 941 height 9
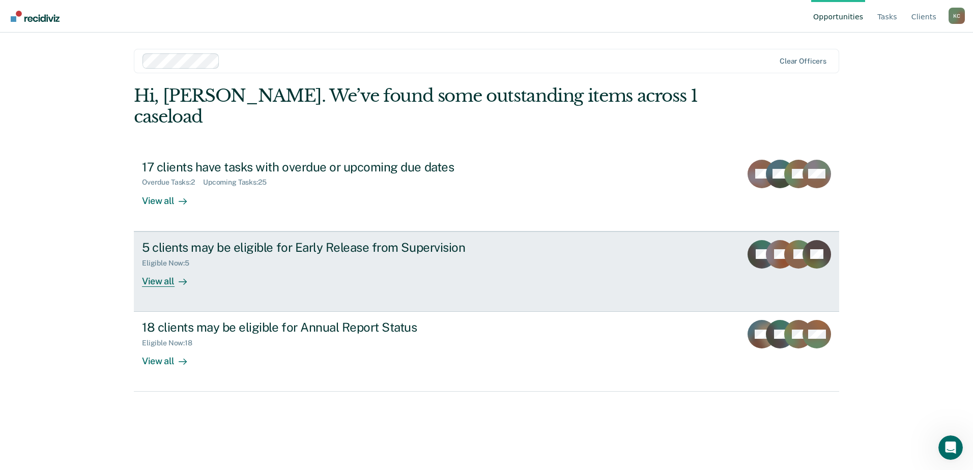
click at [156, 267] on div "View all" at bounding box center [170, 277] width 57 height 20
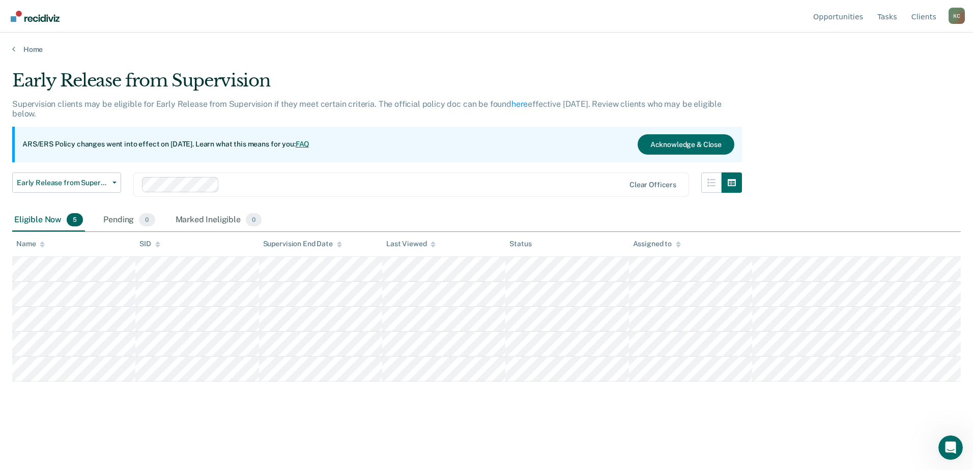
click at [27, 44] on div "Home" at bounding box center [486, 43] width 973 height 21
click at [30, 48] on link "Home" at bounding box center [486, 49] width 949 height 9
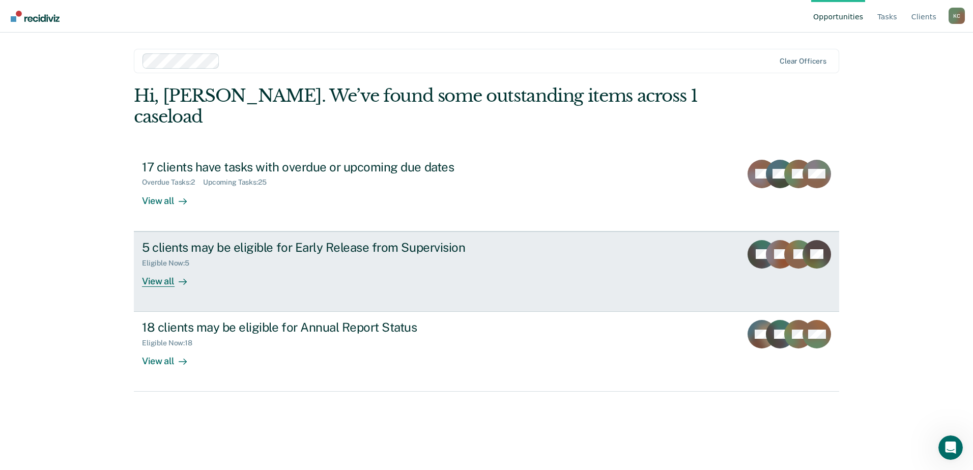
click at [171, 267] on div "View all" at bounding box center [170, 277] width 57 height 20
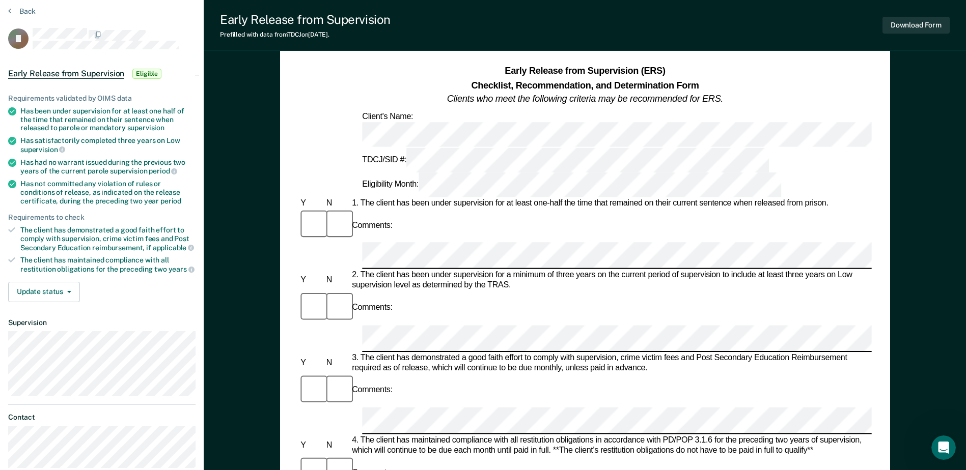
scroll to position [102, 0]
